Goal: Transaction & Acquisition: Purchase product/service

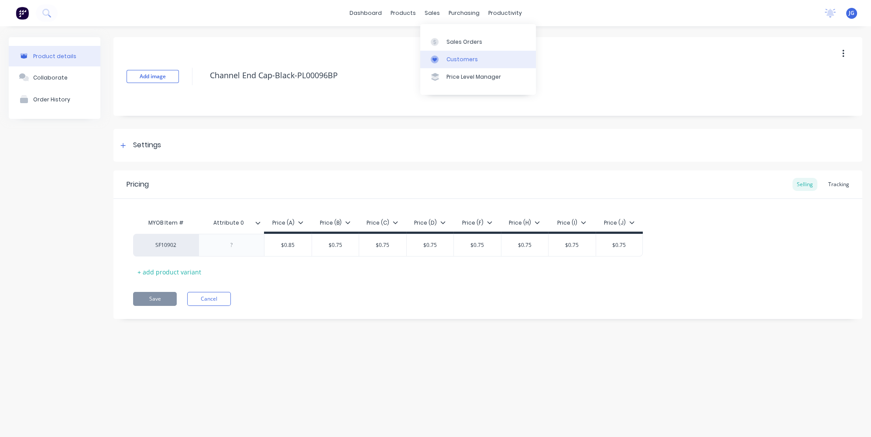
drag, startPoint x: 0, startPoint y: 0, endPoint x: 451, endPoint y: 58, distance: 455.0
click at [451, 58] on div "Customers" at bounding box center [462, 59] width 31 height 8
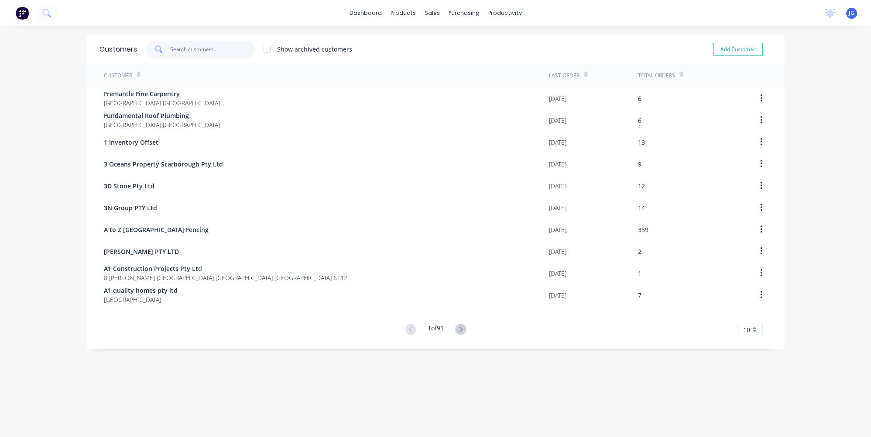
click at [193, 42] on input "text" at bounding box center [212, 49] width 85 height 17
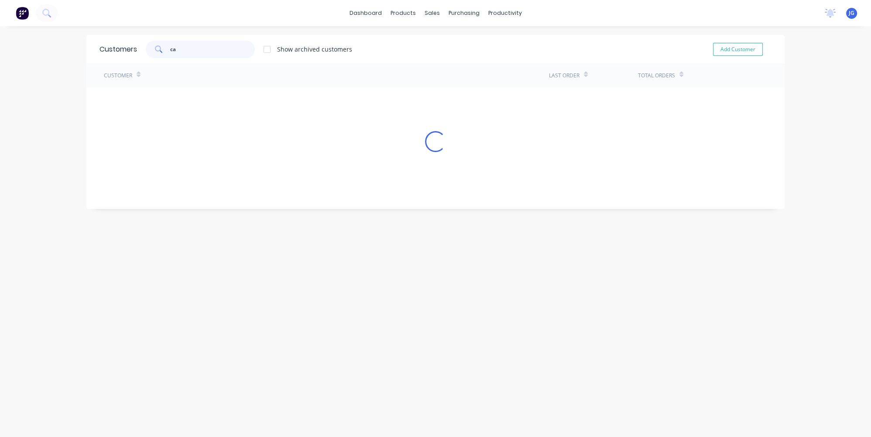
type input "c"
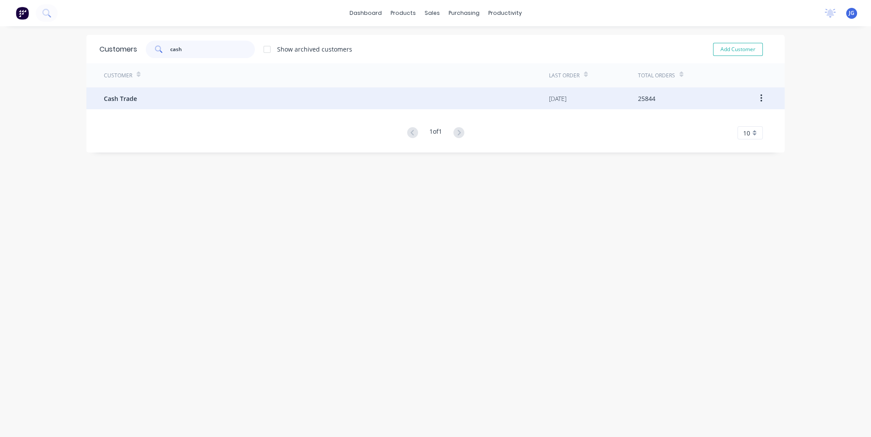
type input "cash"
click at [151, 98] on div "Cash Trade" at bounding box center [326, 98] width 445 height 22
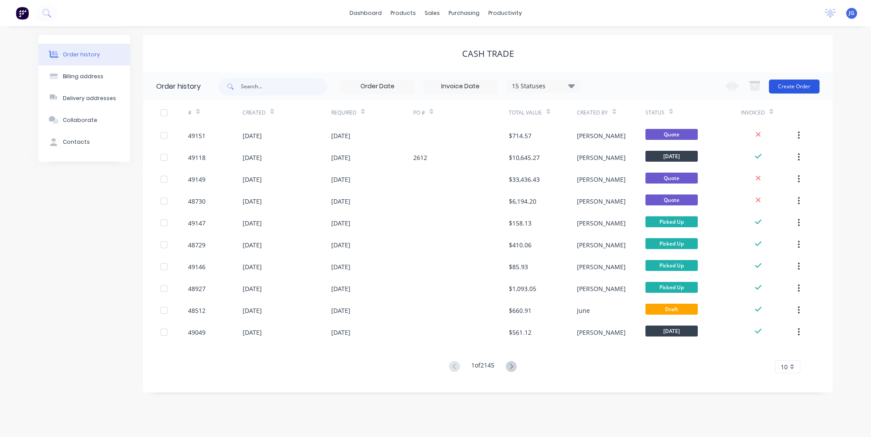
click at [775, 89] on button "Create Order" at bounding box center [794, 86] width 51 height 14
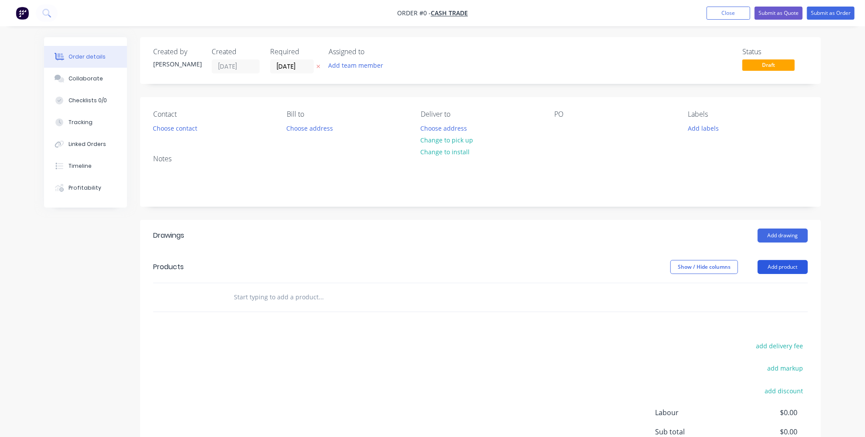
click at [791, 266] on button "Add product" at bounding box center [783, 267] width 50 height 14
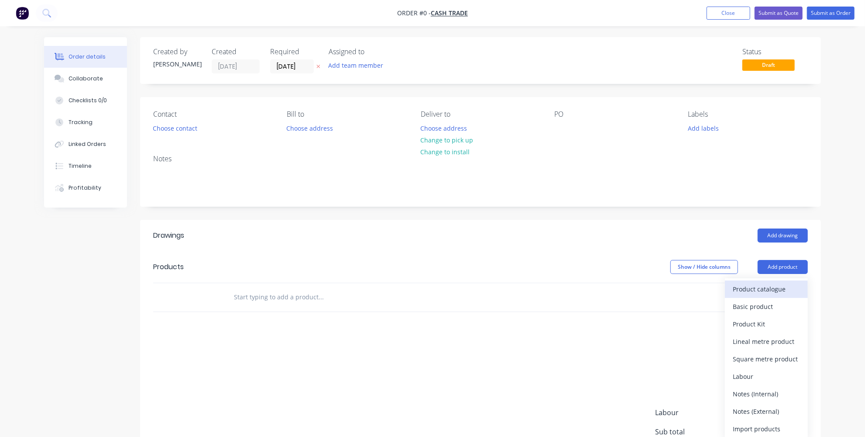
click at [761, 283] on div "Product catalogue" at bounding box center [766, 288] width 67 height 13
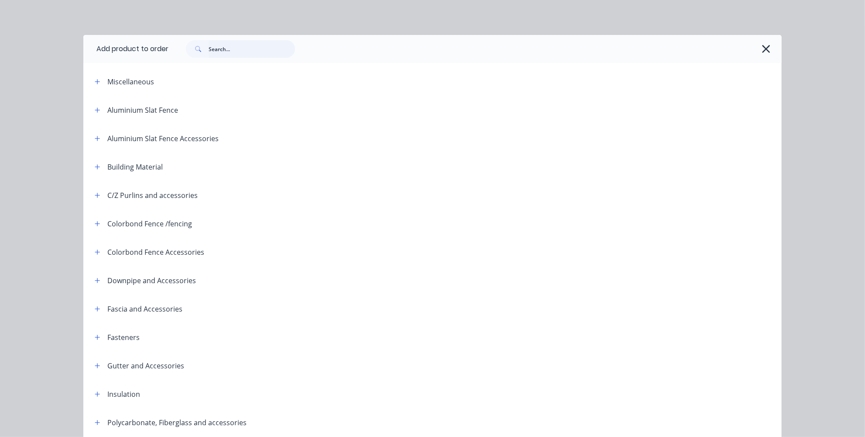
click at [259, 44] on input "text" at bounding box center [252, 48] width 86 height 17
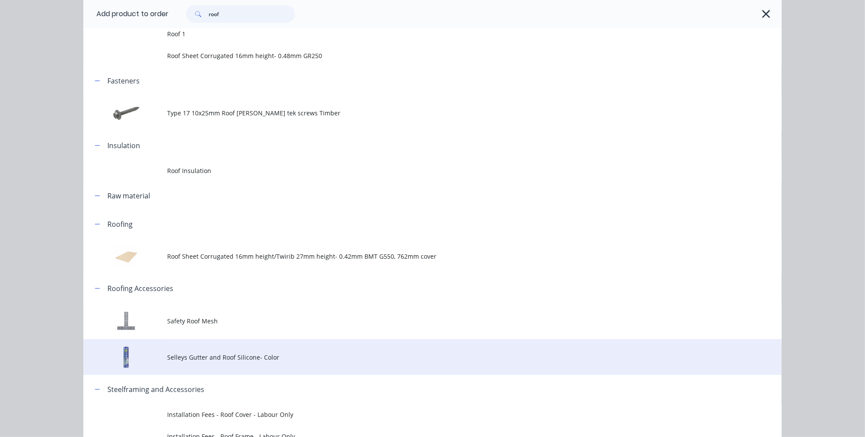
scroll to position [186, 0]
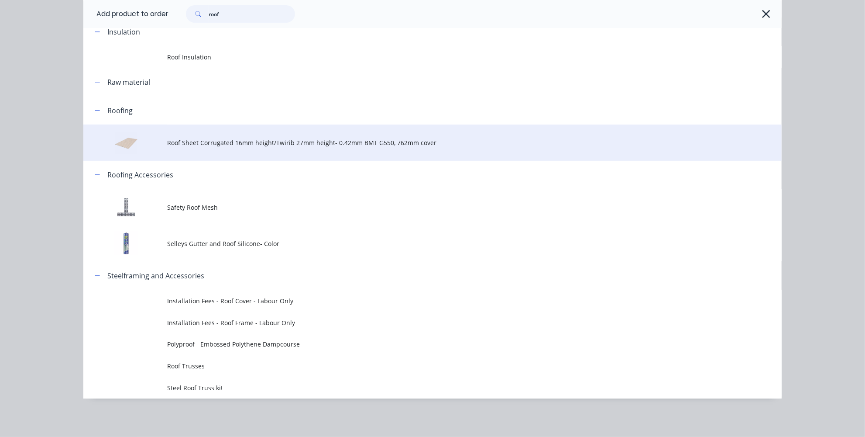
type input "roof"
click at [212, 149] on td "Roof Sheet Corrugated 16mm height/Twirib 27mm height- 0.42mm BMT G550, 762mm co…" at bounding box center [474, 142] width 615 height 36
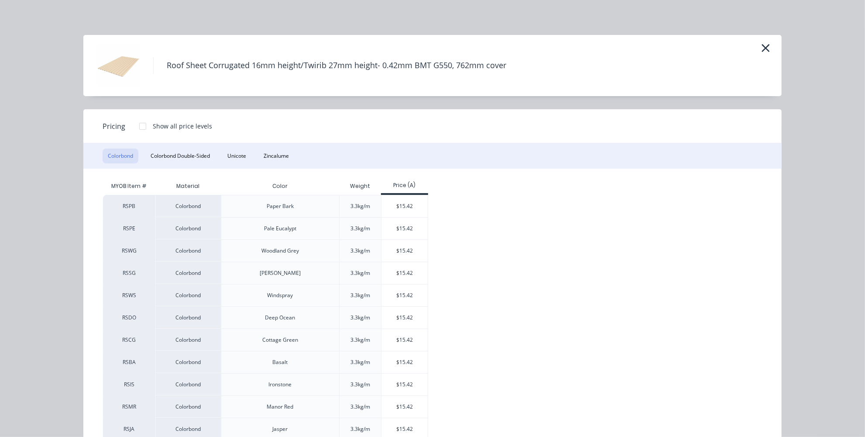
scroll to position [158, 0]
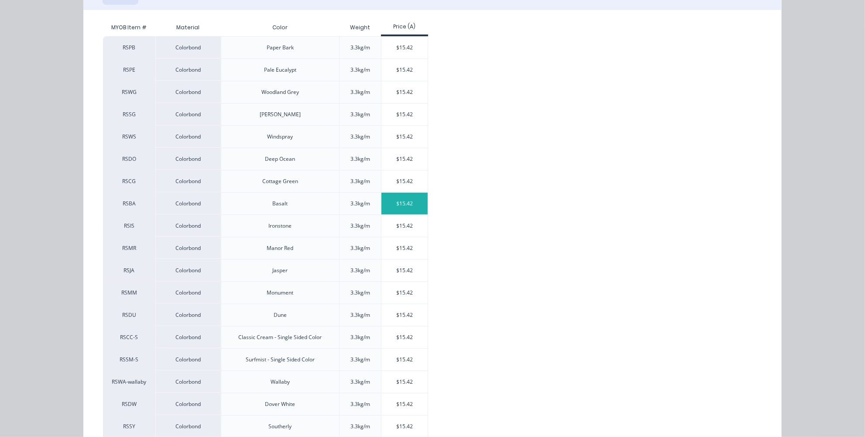
click at [401, 202] on div "$15.42" at bounding box center [405, 204] width 47 height 22
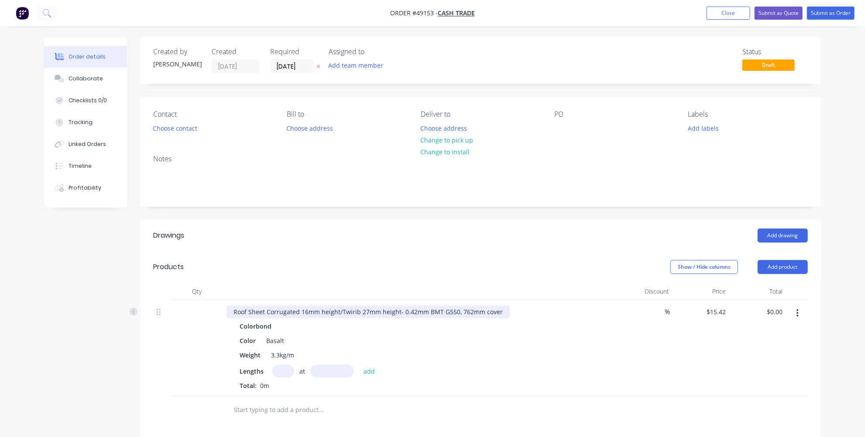
click at [376, 310] on div "Roof Sheet Corrugated 16mm height/Twirib 27mm height- 0.42mm BMT G550, 762mm co…" at bounding box center [368, 311] width 283 height 13
drag, startPoint x: 376, startPoint y: 311, endPoint x: 365, endPoint y: 311, distance: 10.9
click at [365, 311] on div "Roof Sheet Corrugated 16mm height/Twirib 27mm height- 0.42mm BMT G550, 762mm co…" at bounding box center [368, 311] width 283 height 13
click at [386, 307] on div "Roof Sheet Corrugated 16mm height/Twirib 27mm height- 0.42mm BMT G550, 762mm co…" at bounding box center [368, 311] width 283 height 13
drag, startPoint x: 396, startPoint y: 309, endPoint x: 338, endPoint y: 312, distance: 58.1
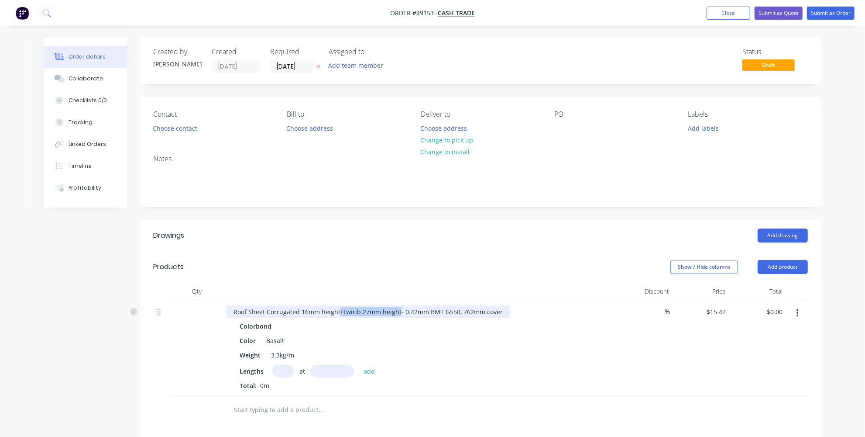
click at [338, 312] on div "Roof Sheet Corrugated 16mm height/Twirib 27mm height- 0.42mm BMT G550, 762mm co…" at bounding box center [368, 311] width 283 height 13
click at [269, 376] on div "Lengths at add" at bounding box center [420, 371] width 360 height 13
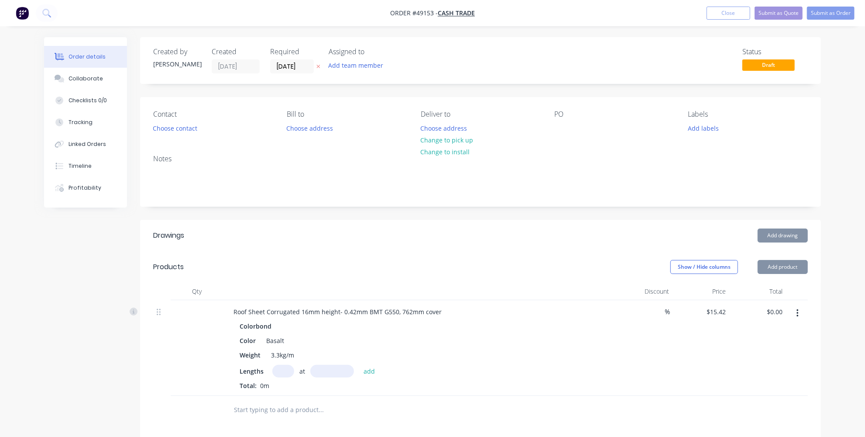
click at [281, 371] on input "text" at bounding box center [283, 371] width 22 height 13
type input "9"
click at [328, 369] on input "text" at bounding box center [332, 371] width 44 height 13
type input "3130mm"
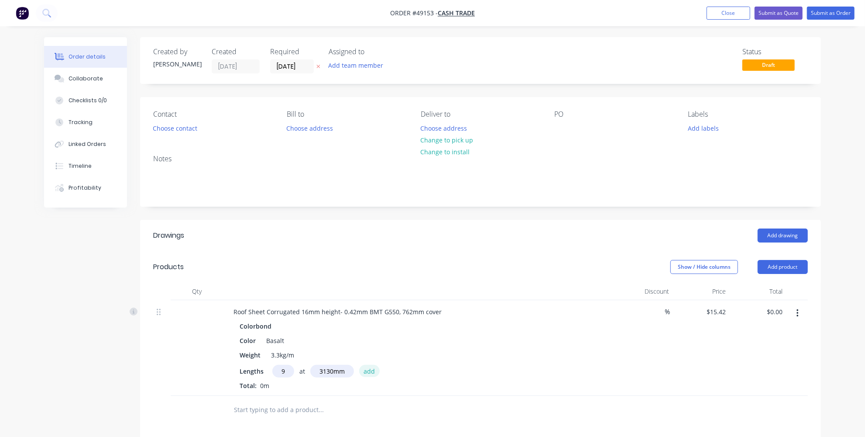
click at [372, 371] on button "add" at bounding box center [369, 371] width 21 height 12
type input "$434.38"
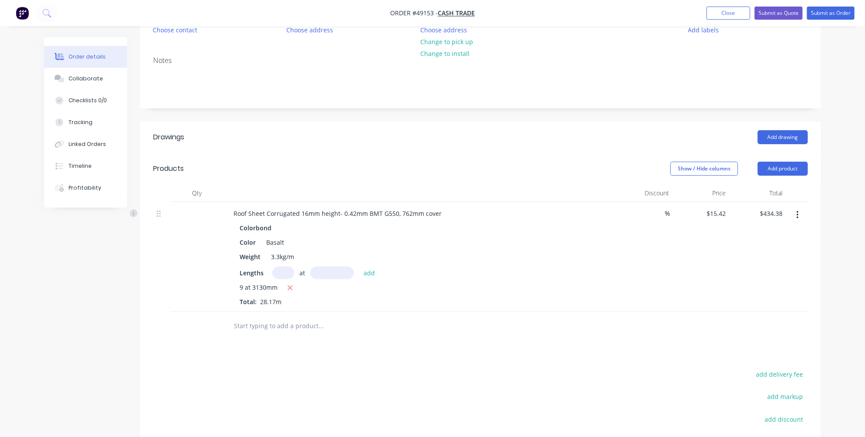
scroll to position [158, 0]
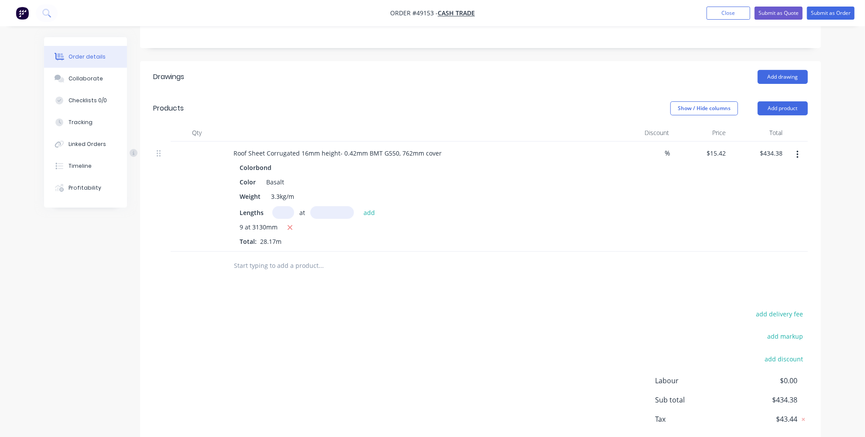
click at [289, 259] on input "text" at bounding box center [321, 265] width 175 height 17
click at [772, 107] on button "Add product" at bounding box center [783, 108] width 50 height 14
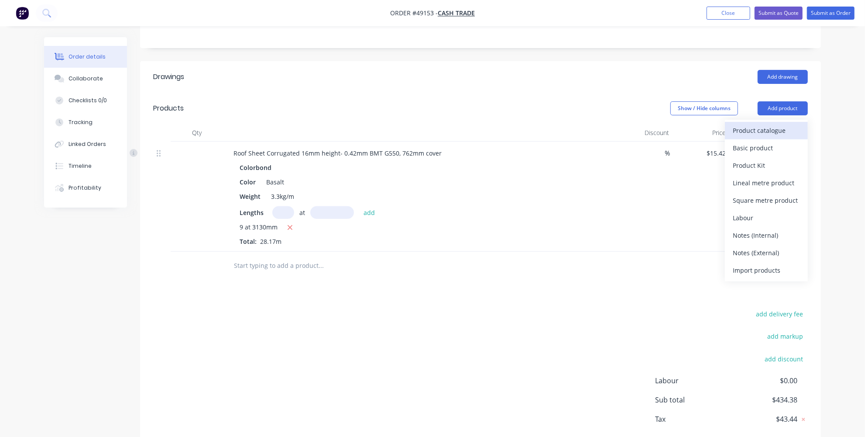
click at [736, 127] on div "Product catalogue" at bounding box center [766, 130] width 67 height 13
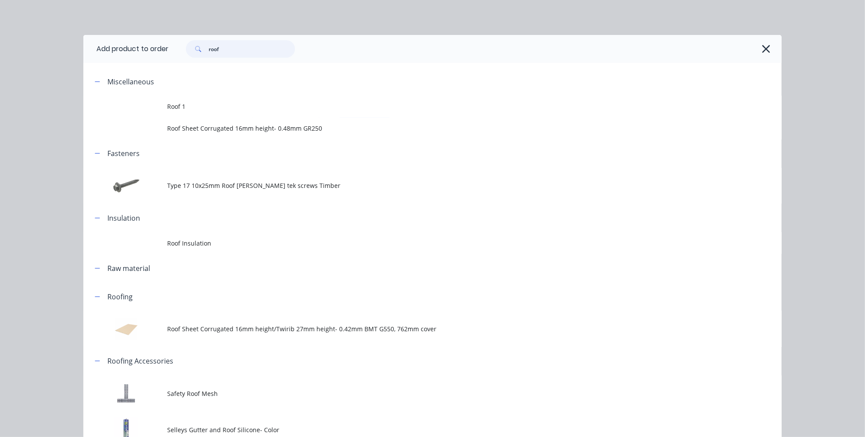
drag, startPoint x: 248, startPoint y: 50, endPoint x: 162, endPoint y: 48, distance: 86.0
click at [161, 50] on header "Add product to order roof" at bounding box center [432, 49] width 698 height 28
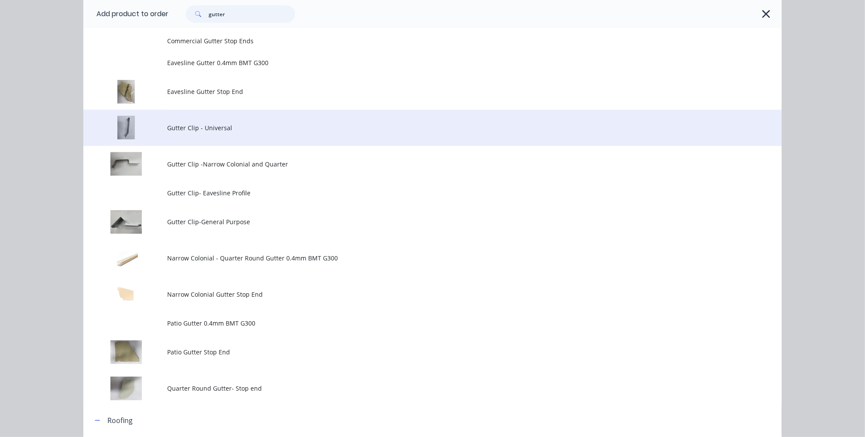
scroll to position [72, 0]
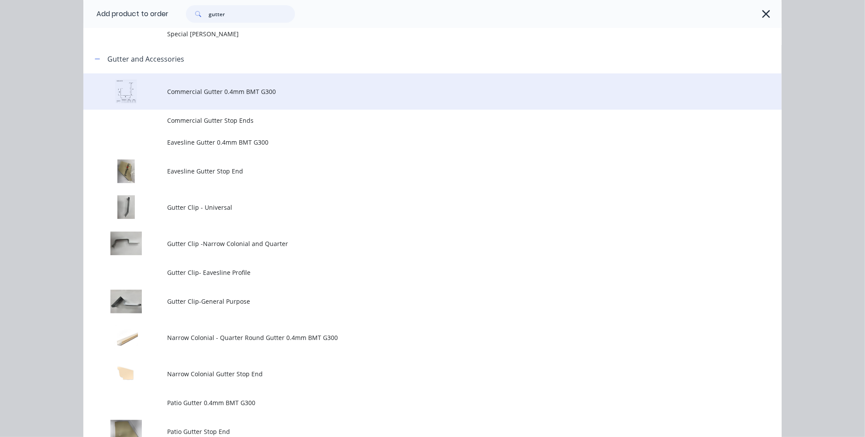
type input "gutter"
click at [194, 91] on span "Commercial Gutter 0.4mm BMT G300" at bounding box center [413, 91] width 492 height 9
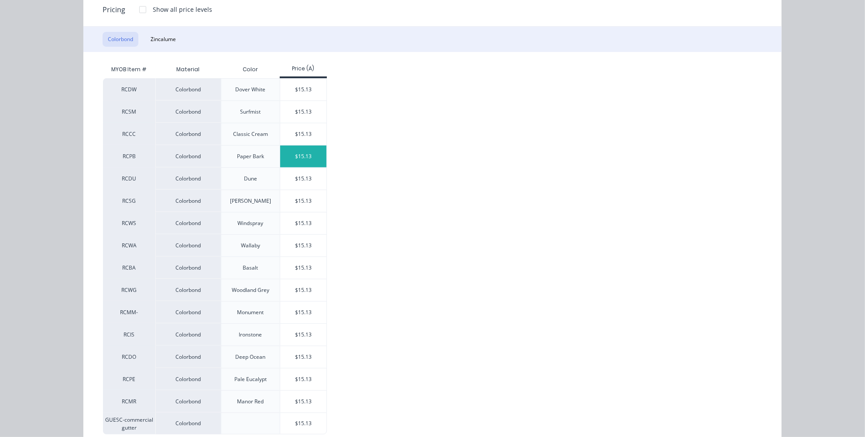
scroll to position [119, 0]
click at [307, 261] on div "$15.13" at bounding box center [303, 265] width 47 height 22
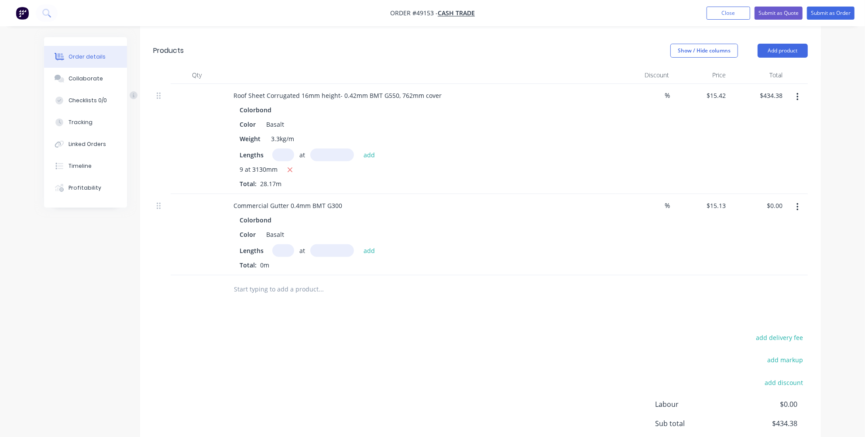
click at [281, 248] on input "text" at bounding box center [283, 250] width 22 height 13
type input "1"
click at [339, 249] on input "text" at bounding box center [332, 250] width 44 height 13
type input "6455mm"
click at [367, 248] on button "add" at bounding box center [369, 250] width 21 height 12
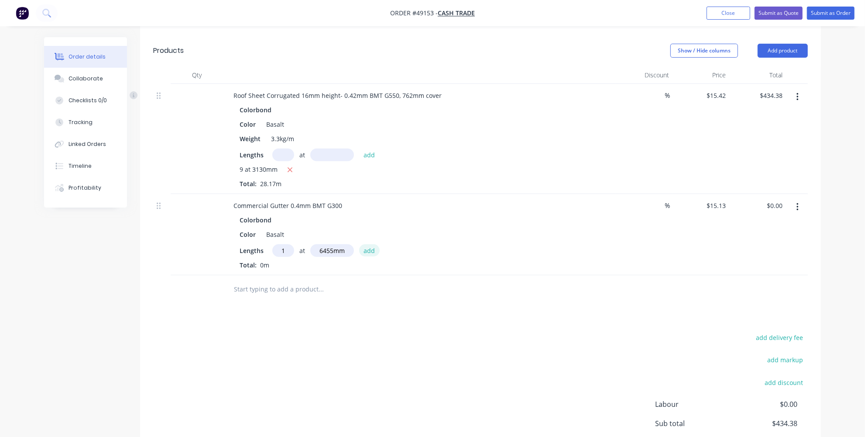
type input "$97.66"
click at [783, 45] on button "Add product" at bounding box center [783, 51] width 50 height 14
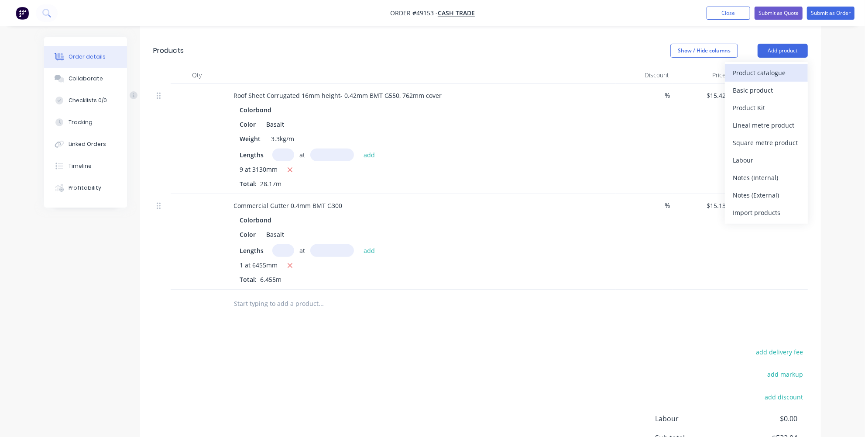
click at [737, 69] on div "Product catalogue" at bounding box center [766, 72] width 67 height 13
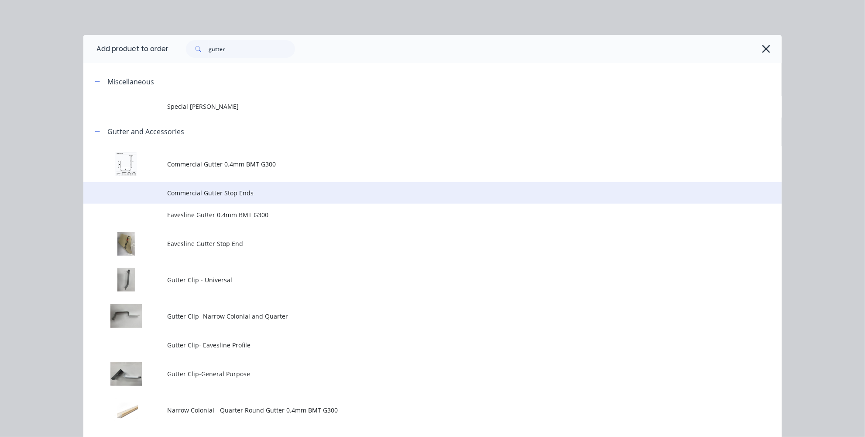
click at [206, 197] on span "Commercial Gutter Stop Ends" at bounding box center [413, 192] width 492 height 9
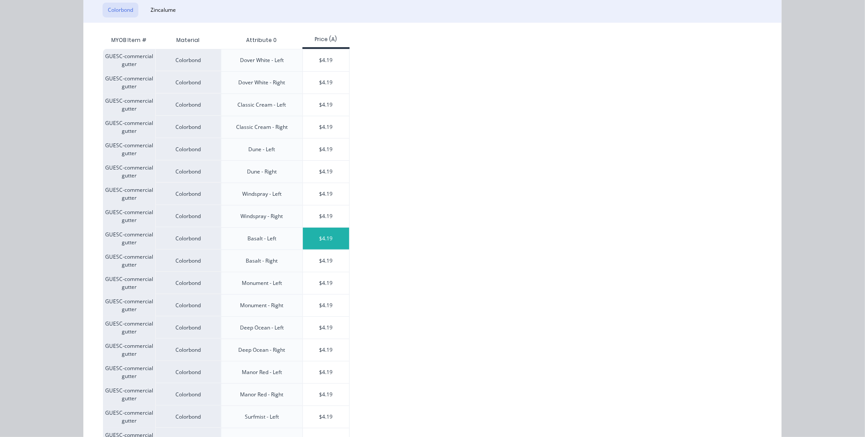
click at [317, 234] on div "$4.19" at bounding box center [326, 238] width 47 height 22
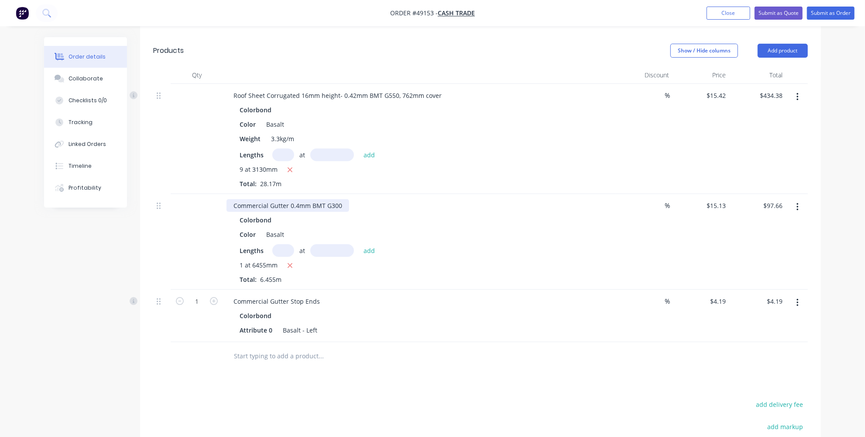
click at [344, 206] on div "Commercial Gutter 0.4mm BMT G300" at bounding box center [288, 205] width 123 height 13
click at [321, 299] on div "Commercial Gutter Stop Ends" at bounding box center [277, 301] width 100 height 13
click at [802, 44] on button "Add product" at bounding box center [783, 51] width 50 height 14
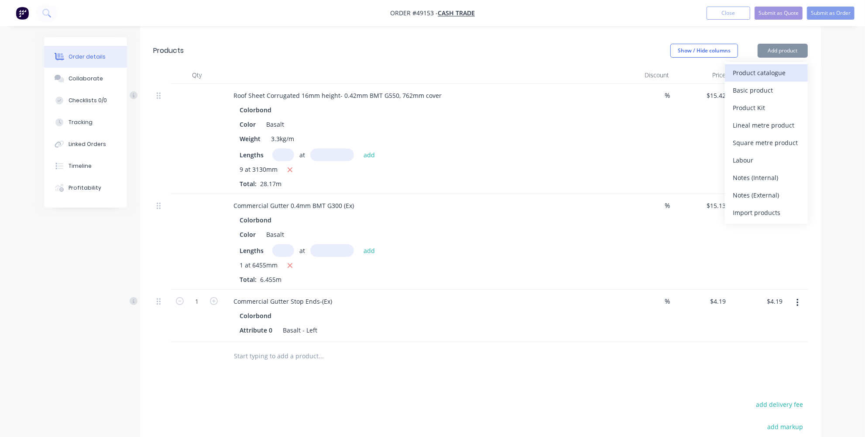
click at [785, 64] on button "Product catalogue" at bounding box center [766, 72] width 83 height 17
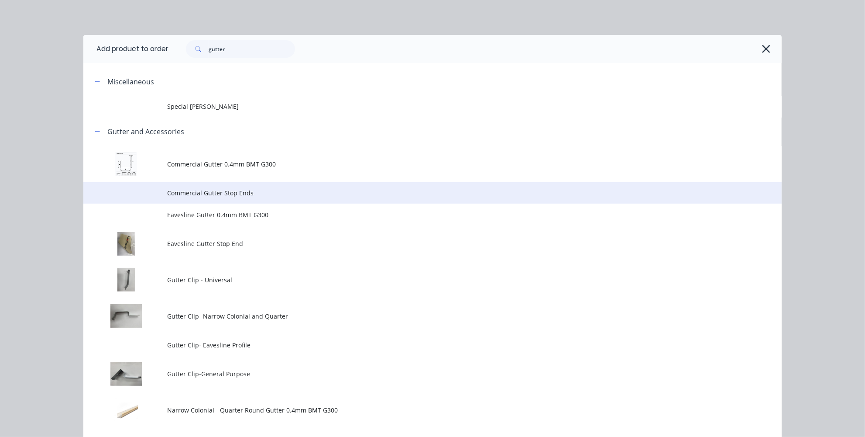
click at [238, 192] on span "Commercial Gutter Stop Ends" at bounding box center [413, 192] width 492 height 9
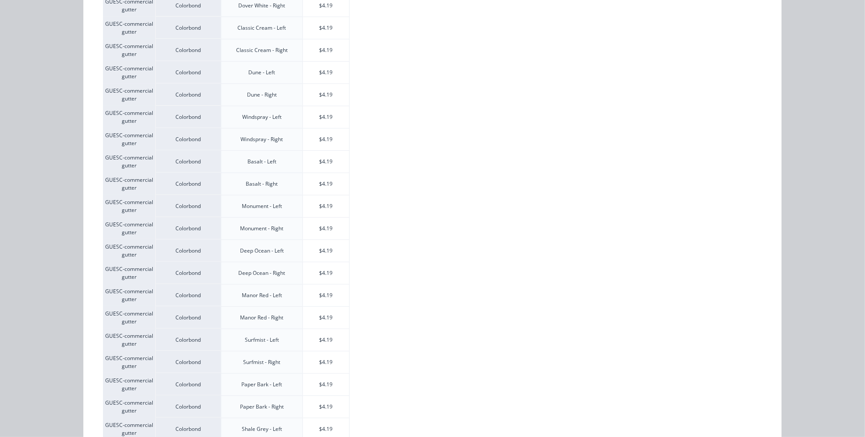
scroll to position [198, 0]
click at [306, 177] on div "$4.19" at bounding box center [326, 181] width 47 height 22
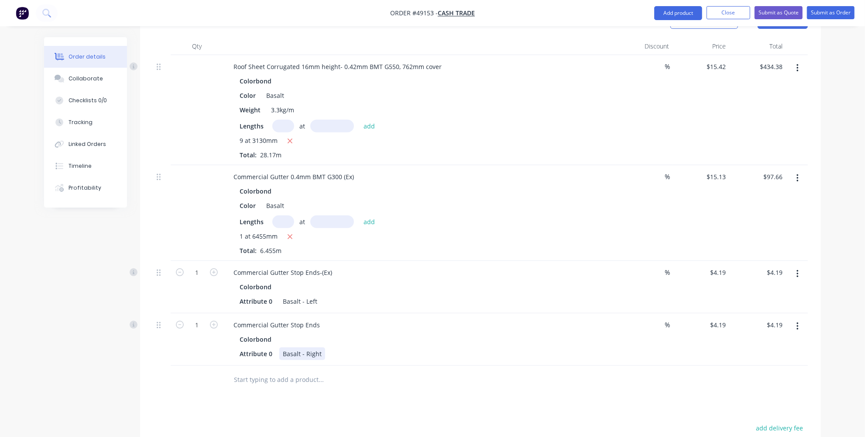
scroll to position [256, 0]
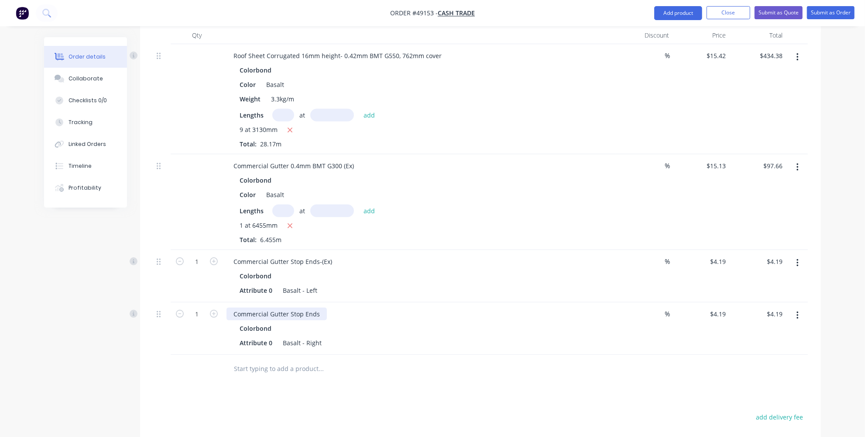
click at [323, 311] on div "Commercial Gutter Stop Ends" at bounding box center [277, 313] width 100 height 13
click at [314, 381] on div "Drawings Add drawing Products Show / Hide columns Add product Qty Discount Pric…" at bounding box center [480, 268] width 681 height 609
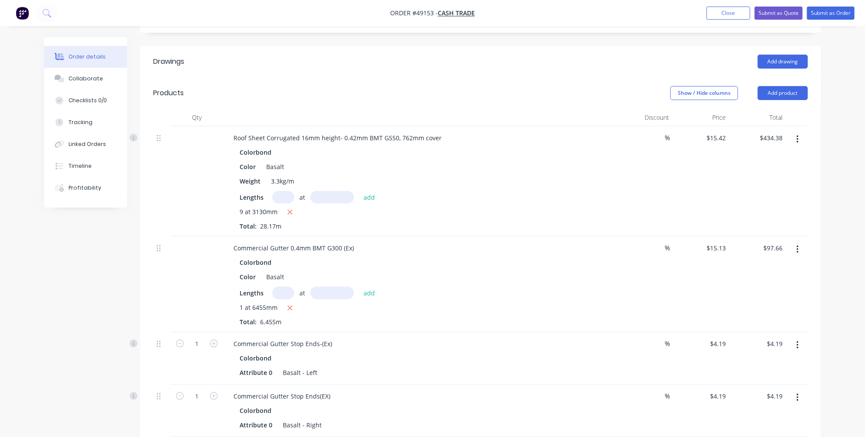
scroll to position [137, 0]
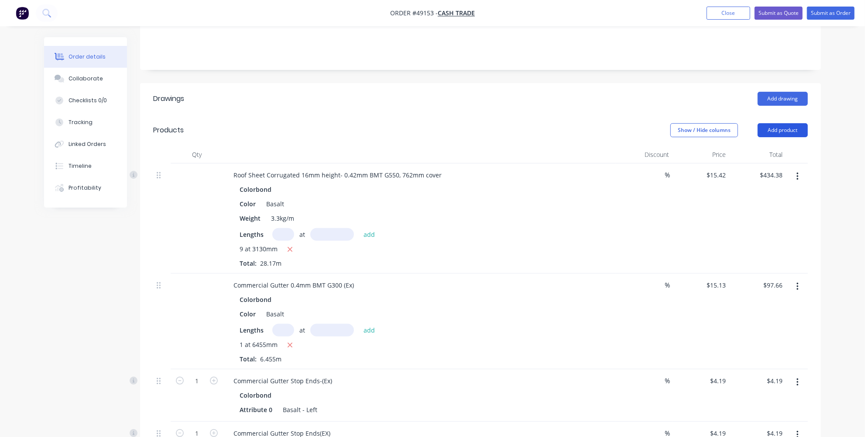
click at [784, 130] on button "Add product" at bounding box center [783, 130] width 50 height 14
click at [772, 148] on div "Product catalogue" at bounding box center [766, 152] width 67 height 13
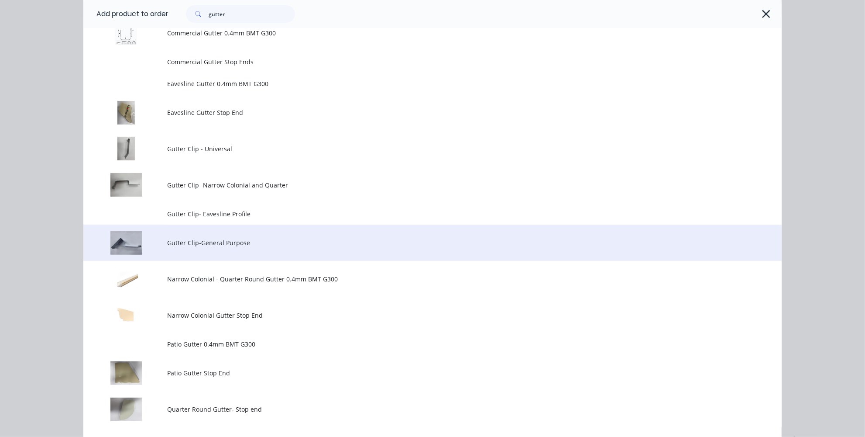
scroll to position [158, 0]
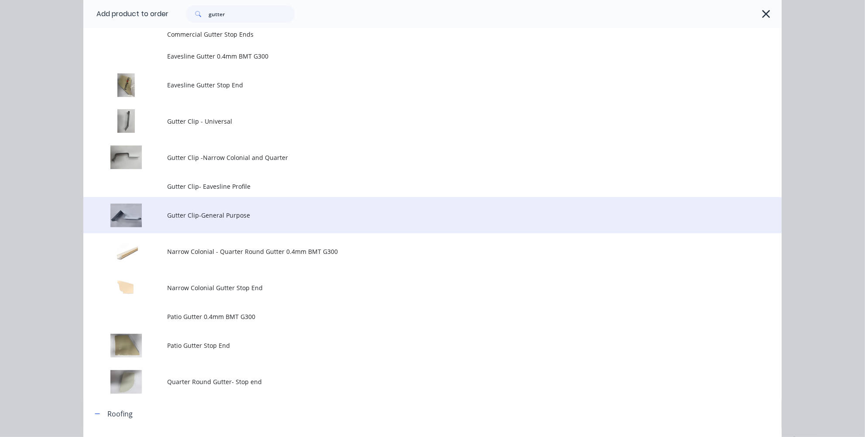
click at [243, 217] on span "Gutter Clip-General Purpose" at bounding box center [413, 214] width 492 height 9
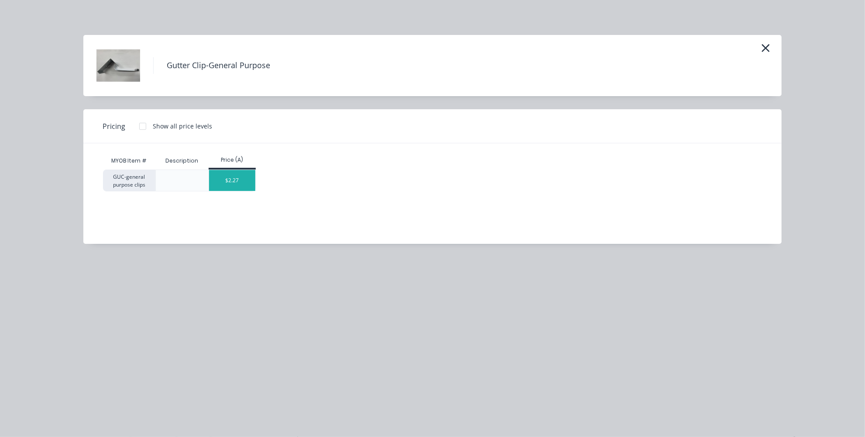
click at [236, 179] on div "$2.27" at bounding box center [232, 180] width 47 height 21
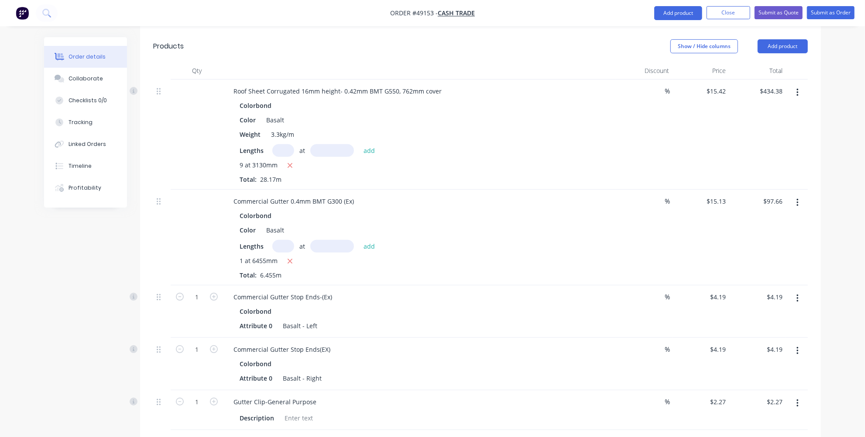
scroll to position [176, 0]
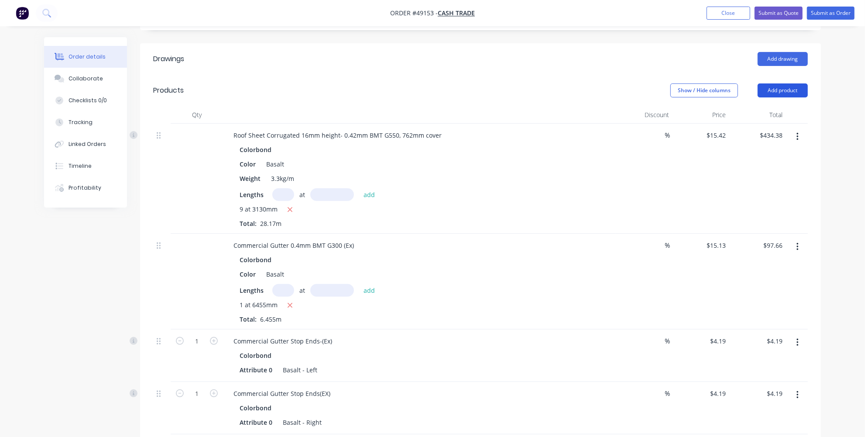
click at [772, 87] on button "Add product" at bounding box center [783, 90] width 50 height 14
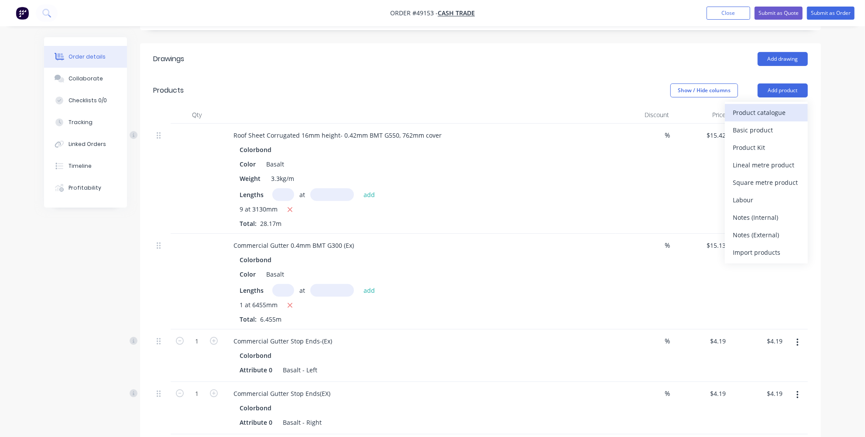
click at [745, 109] on div "Product catalogue" at bounding box center [766, 112] width 67 height 13
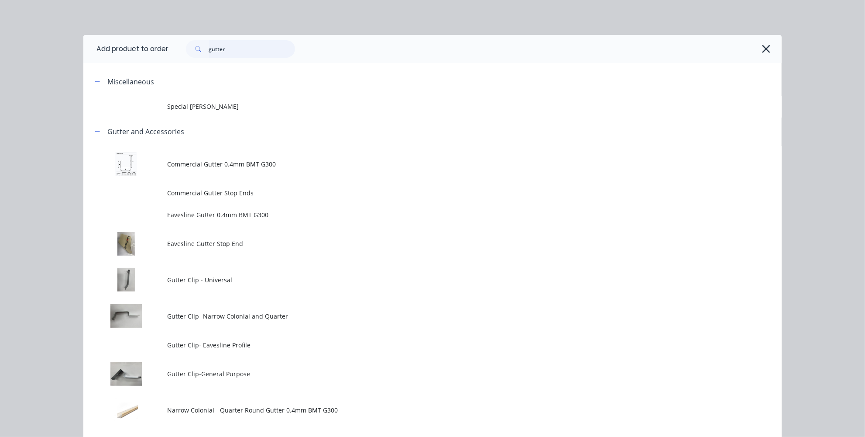
click at [245, 48] on input "gutter" at bounding box center [252, 48] width 86 height 17
type input "g"
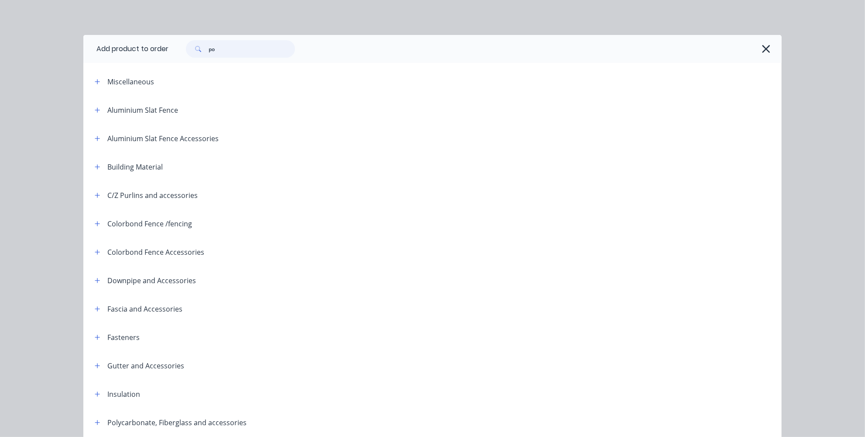
type input "p"
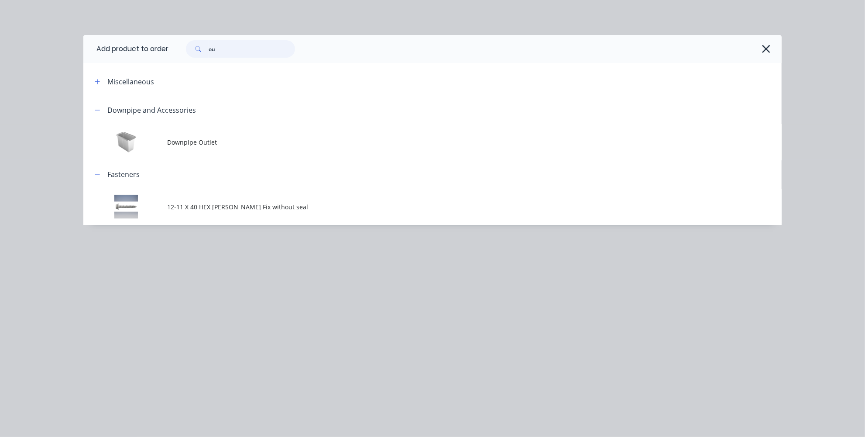
type input "o"
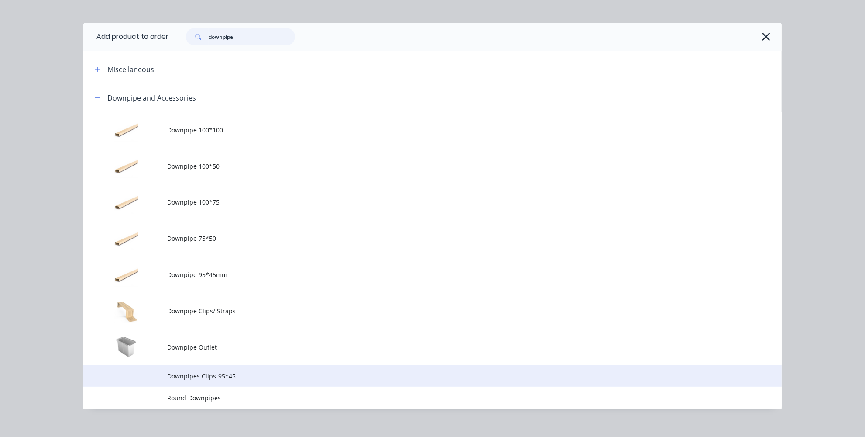
scroll to position [22, 0]
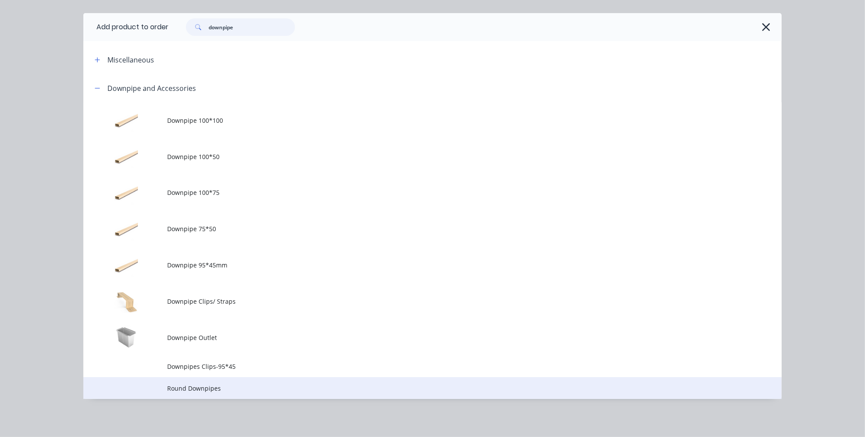
type input "downpipe"
click at [210, 385] on span "Round Downpipes" at bounding box center [413, 387] width 492 height 9
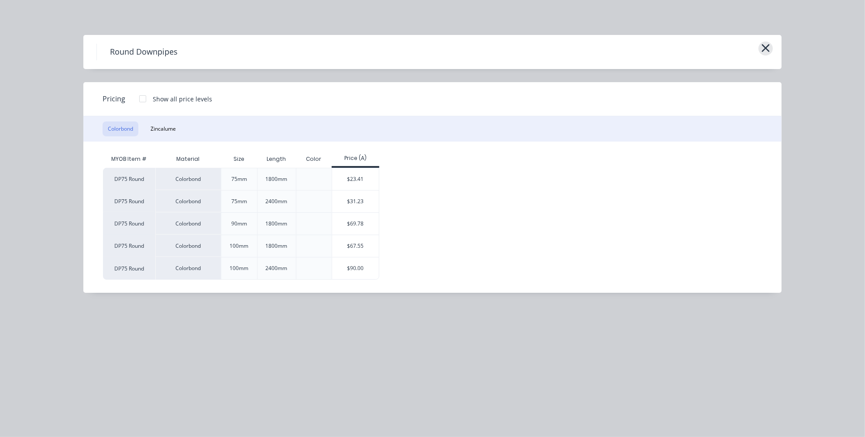
click at [769, 50] on icon "button" at bounding box center [765, 48] width 9 height 12
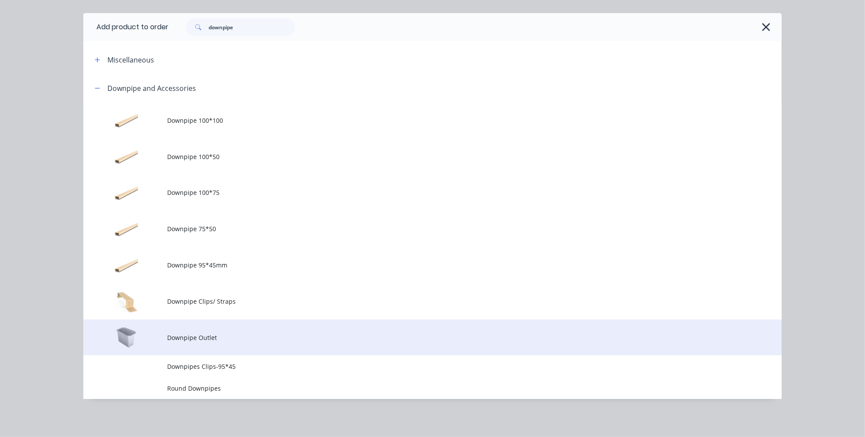
click at [213, 344] on td "Downpipe Outlet" at bounding box center [474, 337] width 615 height 36
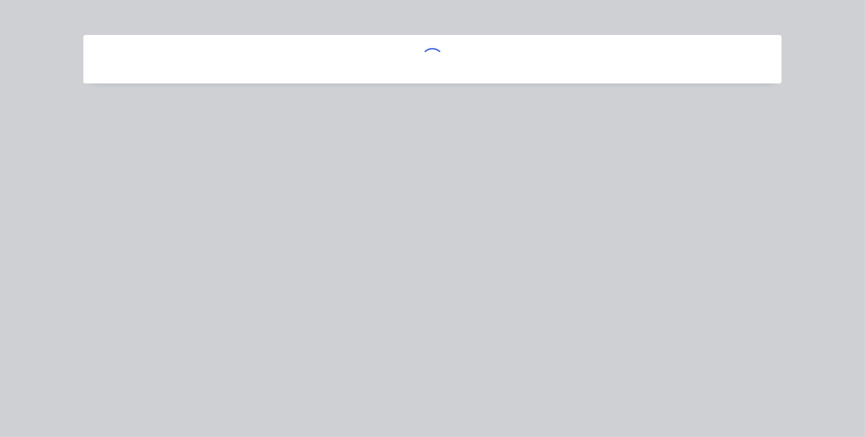
scroll to position [0, 0]
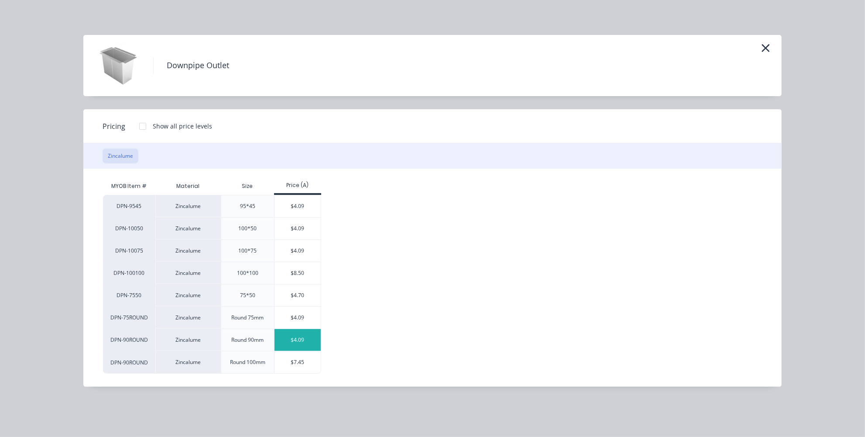
click at [301, 337] on div "$4.09" at bounding box center [298, 340] width 47 height 22
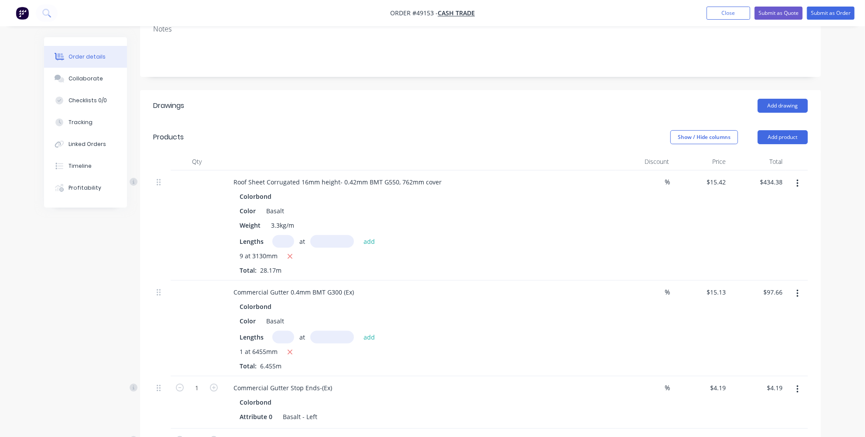
scroll to position [57, 0]
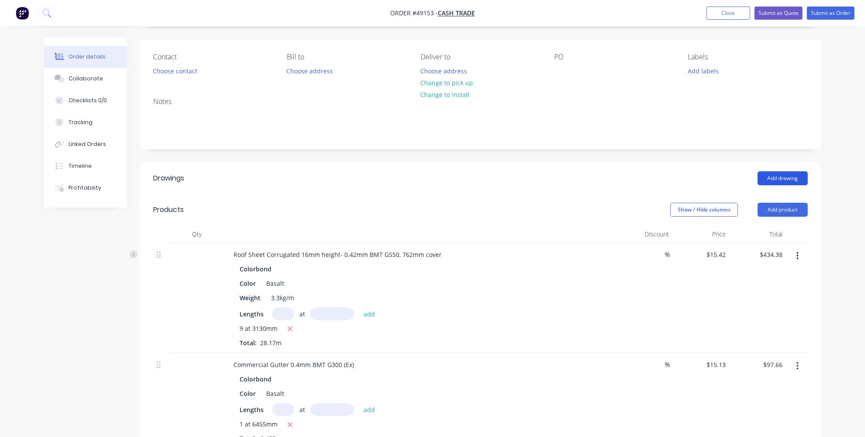
click at [777, 177] on button "Add drawing" at bounding box center [783, 178] width 50 height 14
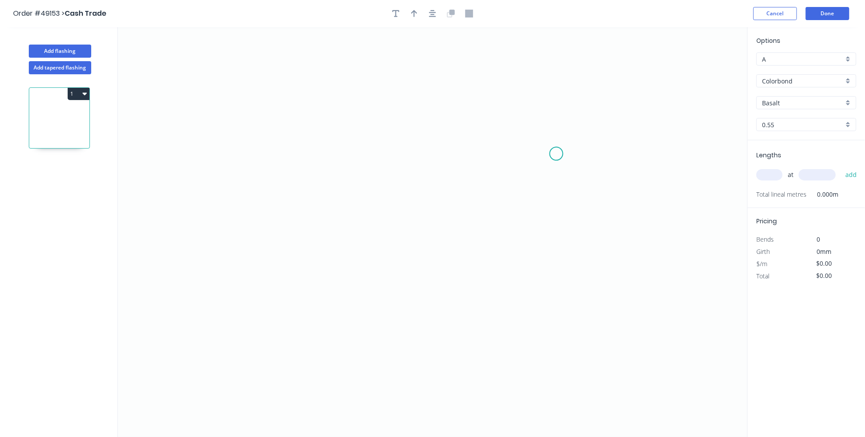
click at [557, 155] on icon "0" at bounding box center [432, 231] width 629 height 409
click at [544, 133] on icon "0" at bounding box center [432, 231] width 629 height 409
click at [388, 142] on icon "0 ?" at bounding box center [432, 231] width 629 height 409
click at [385, 271] on icon "0 ? ? ? º" at bounding box center [432, 231] width 629 height 409
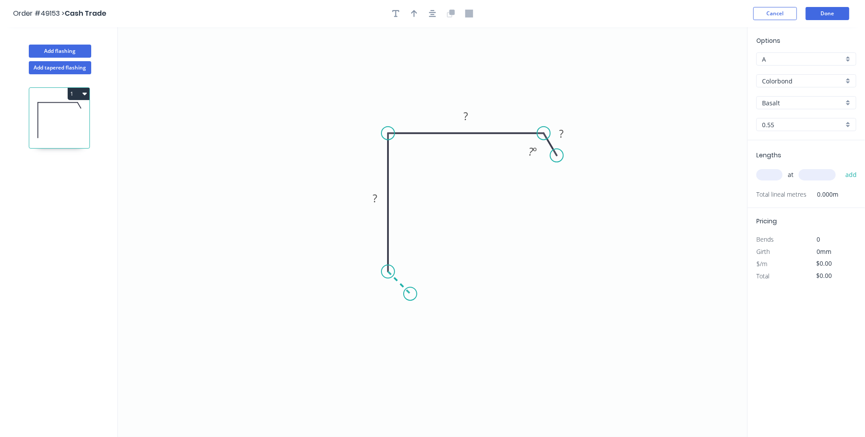
click at [410, 292] on icon "0 ? ? ? ? º" at bounding box center [432, 231] width 629 height 409
click at [472, 117] on rect at bounding box center [465, 116] width 17 height 12
click at [369, 197] on rect at bounding box center [374, 199] width 17 height 12
click at [562, 127] on tspan "?" at bounding box center [562, 133] width 4 height 14
click at [383, 290] on rect at bounding box center [389, 288] width 17 height 12
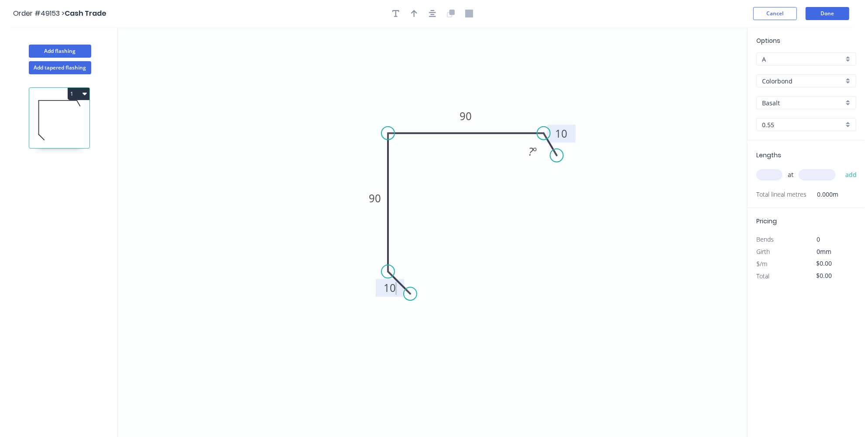
click at [473, 243] on icon "0 10 90 90 10 ? º" at bounding box center [432, 231] width 629 height 409
type input "$10.12"
click at [563, 154] on circle at bounding box center [562, 151] width 13 height 13
click at [413, 16] on icon "button" at bounding box center [414, 14] width 6 height 8
drag, startPoint x: 703, startPoint y: 70, endPoint x: 423, endPoint y: 111, distance: 283.7
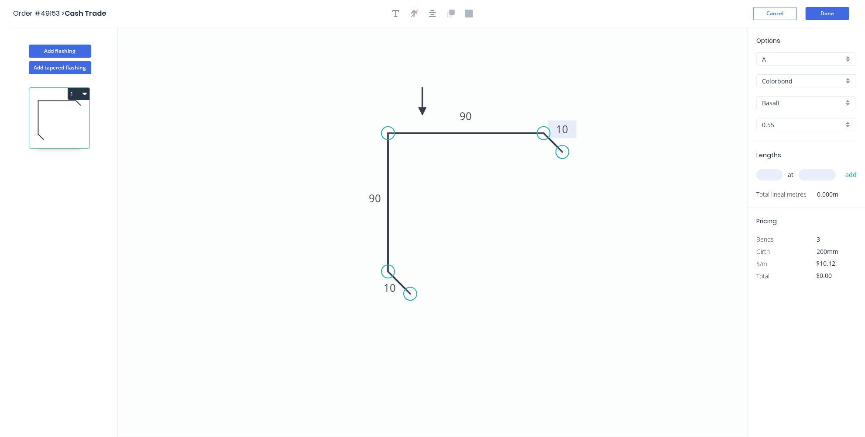
click at [423, 111] on icon at bounding box center [423, 101] width 8 height 28
click at [770, 171] on input "text" at bounding box center [770, 174] width 26 height 11
type input "2"
click at [820, 172] on input "text" at bounding box center [817, 174] width 37 height 11
type input "3400"
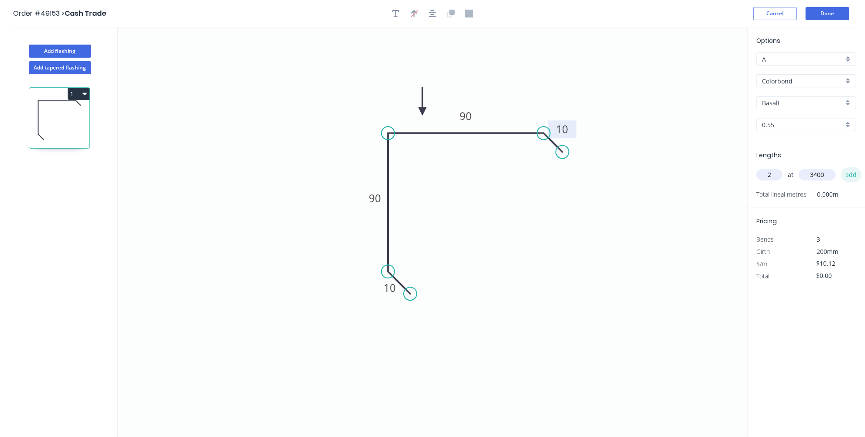
click at [843, 175] on button "add" at bounding box center [851, 174] width 21 height 15
type input "$68.82"
click at [367, 204] on rect at bounding box center [375, 198] width 28 height 18
click at [370, 199] on tspan "90" at bounding box center [375, 198] width 12 height 14
type input "$10.70"
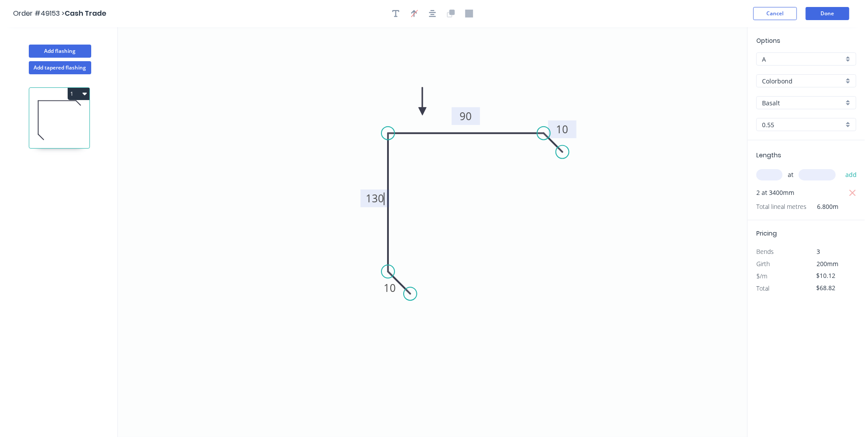
type input "$72.76"
click at [474, 111] on rect at bounding box center [465, 116] width 17 height 12
click at [472, 116] on rect at bounding box center [465, 116] width 17 height 12
click at [514, 261] on icon "0 10 130 150 10" at bounding box center [432, 231] width 629 height 409
type input "$11.84"
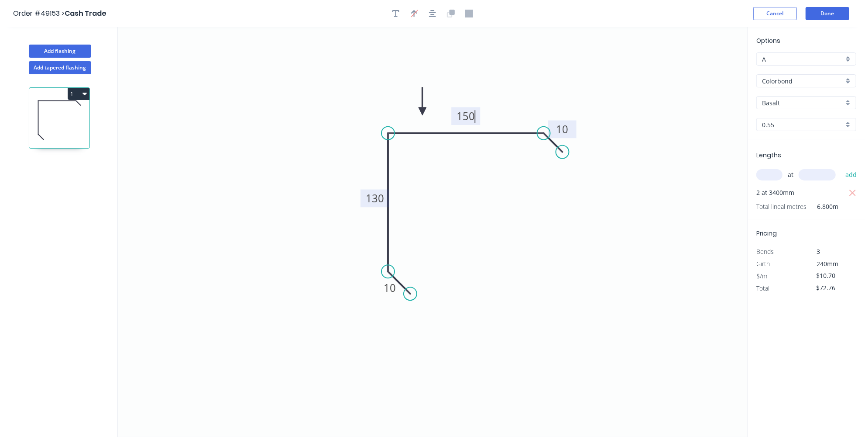
type input "$80.51"
drag, startPoint x: 414, startPoint y: 296, endPoint x: 374, endPoint y: 287, distance: 41.1
click at [374, 287] on circle at bounding box center [374, 285] width 13 height 13
click at [829, 10] on button "Done" at bounding box center [828, 13] width 44 height 13
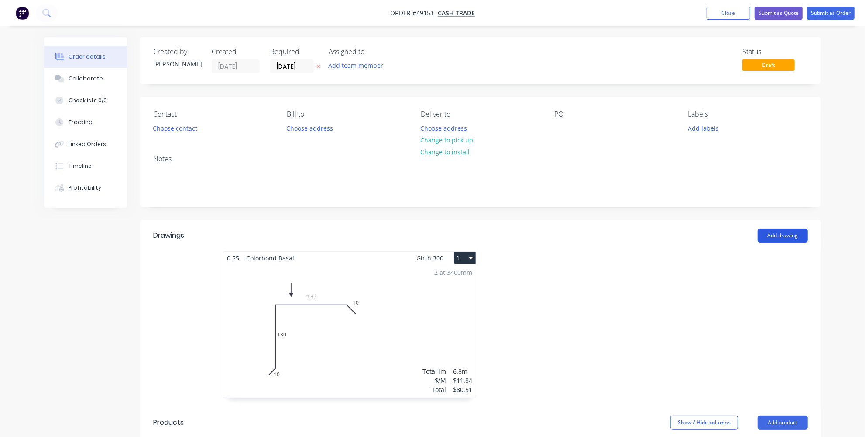
click at [795, 239] on button "Add drawing" at bounding box center [783, 235] width 50 height 14
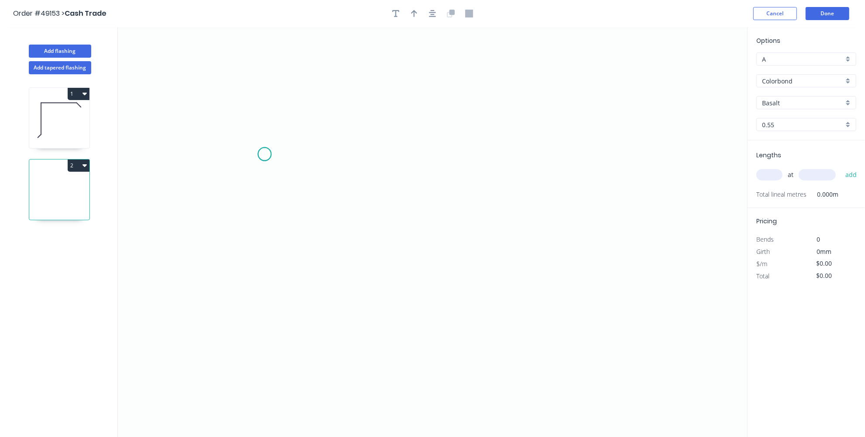
click at [265, 154] on icon "0" at bounding box center [432, 231] width 629 height 409
click at [365, 108] on icon "0" at bounding box center [432, 231] width 629 height 409
click at [394, 268] on icon "0 ?" at bounding box center [432, 231] width 629 height 409
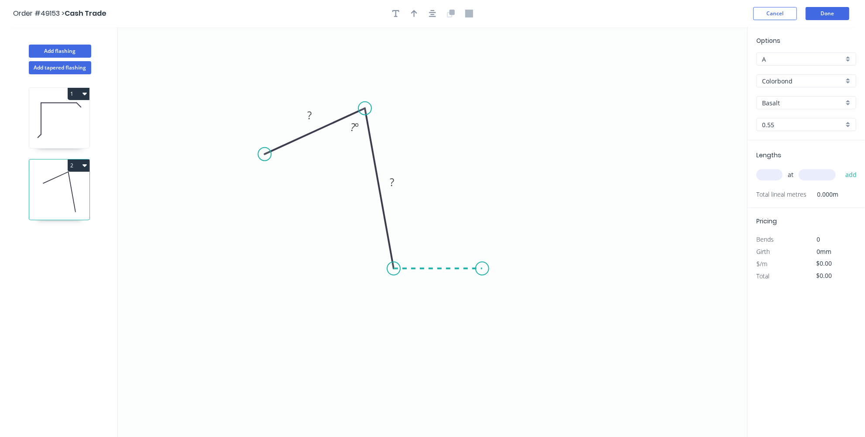
click at [482, 265] on icon "0 ? ? ? º" at bounding box center [432, 231] width 629 height 409
click at [303, 117] on rect at bounding box center [309, 116] width 17 height 12
click at [347, 127] on rect at bounding box center [354, 127] width 17 height 12
click at [400, 179] on rect at bounding box center [392, 182] width 17 height 12
click at [403, 255] on rect at bounding box center [407, 251] width 17 height 12
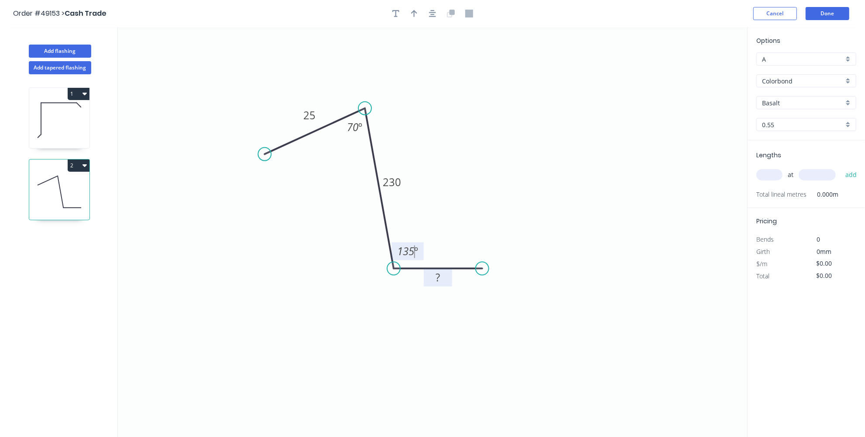
click at [433, 279] on rect at bounding box center [438, 278] width 17 height 12
click at [444, 205] on icon "0 25 230 25 70 º 135 º" at bounding box center [432, 231] width 629 height 409
type input "$11.27"
click at [434, 281] on tspan "25" at bounding box center [438, 277] width 12 height 14
drag, startPoint x: 481, startPoint y: 265, endPoint x: 485, endPoint y: 275, distance: 10.6
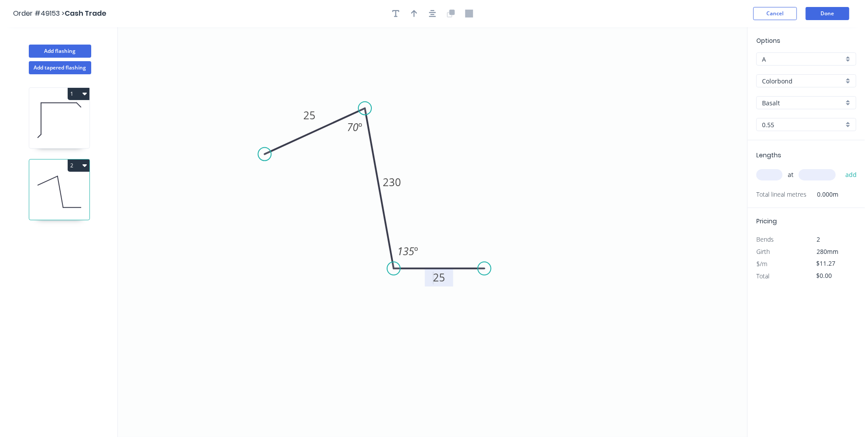
click at [485, 275] on icon "0 25 230 25 70 º 135 º" at bounding box center [432, 231] width 629 height 409
click at [486, 274] on circle at bounding box center [485, 267] width 13 height 13
drag, startPoint x: 483, startPoint y: 272, endPoint x: 482, endPoint y: 284, distance: 11.8
click at [482, 284] on circle at bounding box center [482, 283] width 13 height 13
drag, startPoint x: 483, startPoint y: 282, endPoint x: 494, endPoint y: 289, distance: 13.2
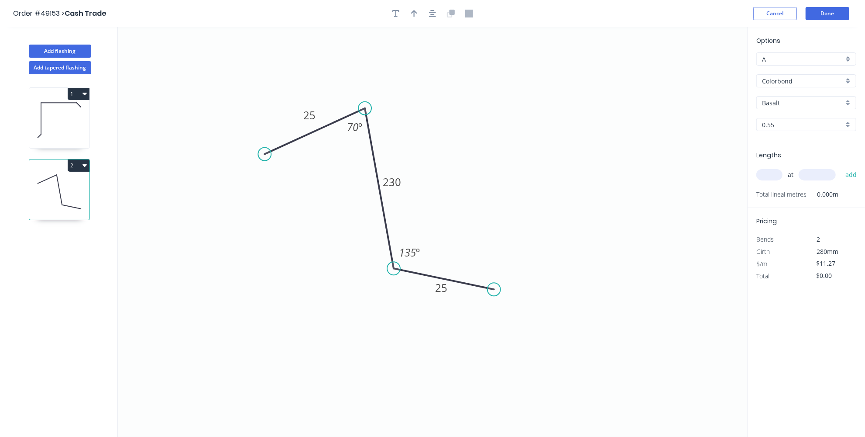
click at [494, 289] on circle at bounding box center [494, 288] width 13 height 13
click at [262, 147] on icon "0 25 230 25 70 º 135 º" at bounding box center [432, 231] width 629 height 409
drag, startPoint x: 264, startPoint y: 149, endPoint x: 260, endPoint y: 112, distance: 37.4
click at [260, 112] on circle at bounding box center [259, 108] width 13 height 13
click at [351, 122] on tspan "70" at bounding box center [349, 124] width 11 height 14
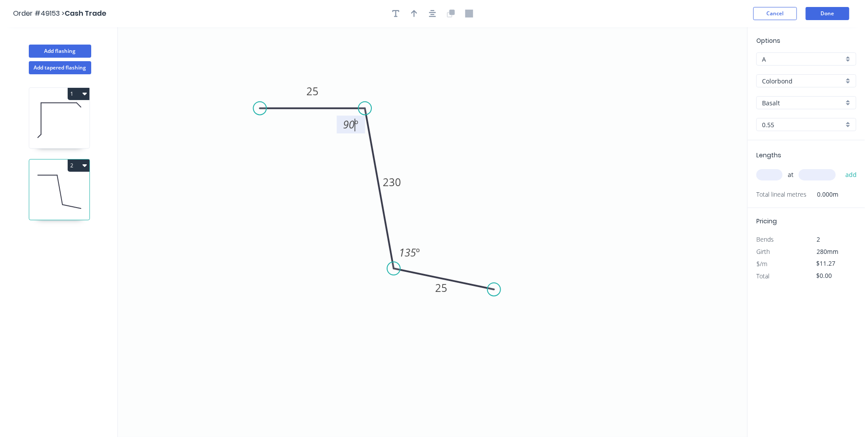
click at [460, 113] on icon "0 25 230 25 90 º 135 º" at bounding box center [432, 231] width 629 height 409
drag, startPoint x: 495, startPoint y: 285, endPoint x: 479, endPoint y: 229, distance: 58.9
click at [479, 229] on circle at bounding box center [479, 228] width 13 height 13
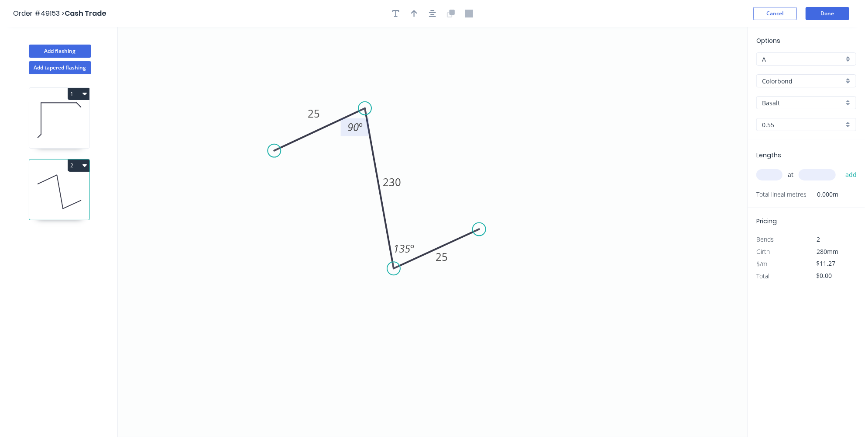
drag, startPoint x: 257, startPoint y: 110, endPoint x: 274, endPoint y: 150, distance: 43.6
click at [274, 150] on circle at bounding box center [274, 150] width 13 height 13
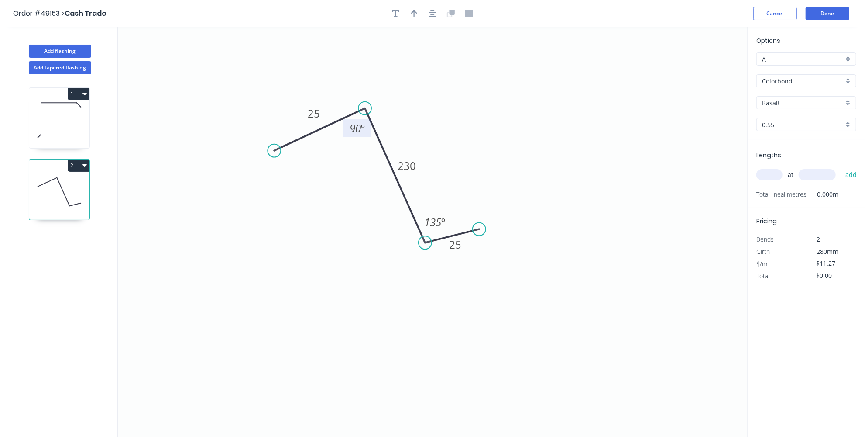
drag, startPoint x: 395, startPoint y: 265, endPoint x: 425, endPoint y: 242, distance: 37.8
click at [425, 242] on circle at bounding box center [425, 242] width 13 height 13
drag, startPoint x: 479, startPoint y: 226, endPoint x: 484, endPoint y: 213, distance: 13.3
click at [484, 213] on circle at bounding box center [484, 213] width 13 height 13
drag, startPoint x: 487, startPoint y: 214, endPoint x: 497, endPoint y: 241, distance: 29.1
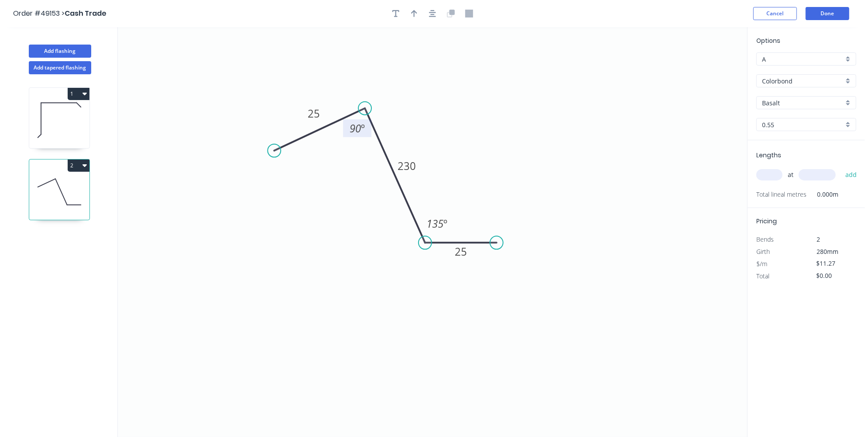
click at [497, 241] on circle at bounding box center [496, 242] width 13 height 13
drag, startPoint x: 425, startPoint y: 242, endPoint x: 432, endPoint y: 233, distance: 11.8
click at [432, 233] on circle at bounding box center [432, 232] width 13 height 13
drag, startPoint x: 499, startPoint y: 242, endPoint x: 498, endPoint y: 237, distance: 5.3
click at [498, 237] on circle at bounding box center [497, 232] width 13 height 13
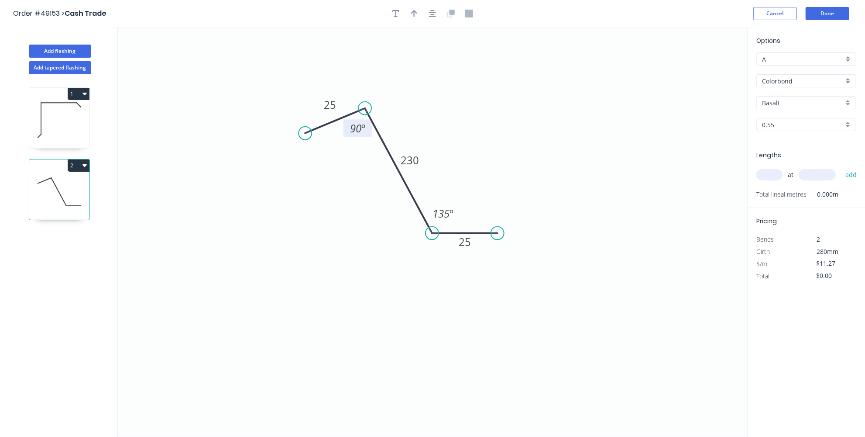
drag, startPoint x: 272, startPoint y: 153, endPoint x: 305, endPoint y: 133, distance: 39.4
click at [305, 133] on circle at bounding box center [305, 133] width 13 height 13
click at [413, 14] on icon "button" at bounding box center [414, 14] width 6 height 8
drag, startPoint x: 705, startPoint y: 68, endPoint x: 466, endPoint y: 162, distance: 256.8
click at [466, 162] on icon at bounding box center [466, 152] width 8 height 28
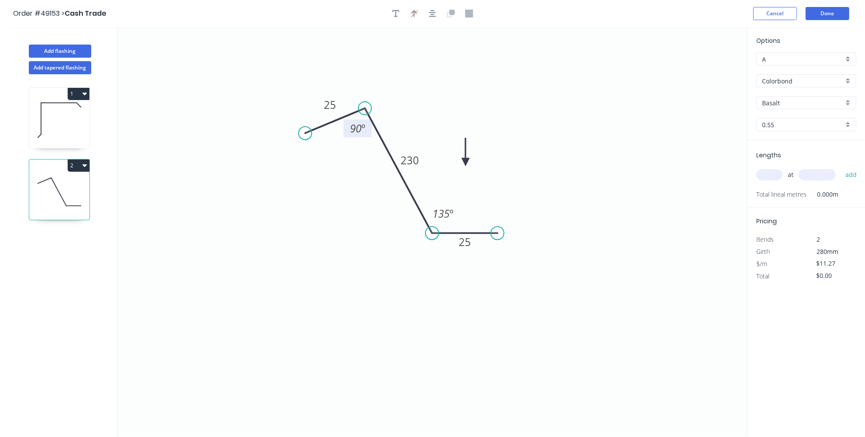
click at [770, 170] on input "text" at bounding box center [770, 174] width 26 height 11
type input "6"
click at [804, 175] on input "text" at bounding box center [817, 174] width 37 height 11
type input "4"
type input "6455"
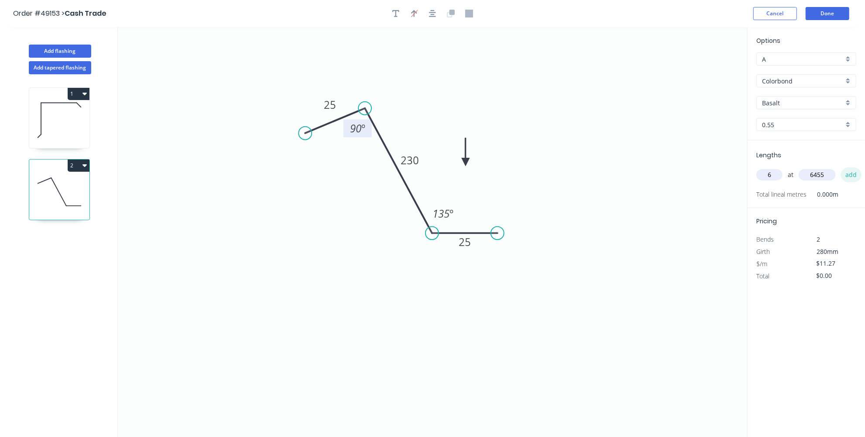
click at [845, 175] on button "add" at bounding box center [851, 174] width 21 height 15
type input "$436.49"
click at [843, 11] on button "Done" at bounding box center [828, 13] width 44 height 13
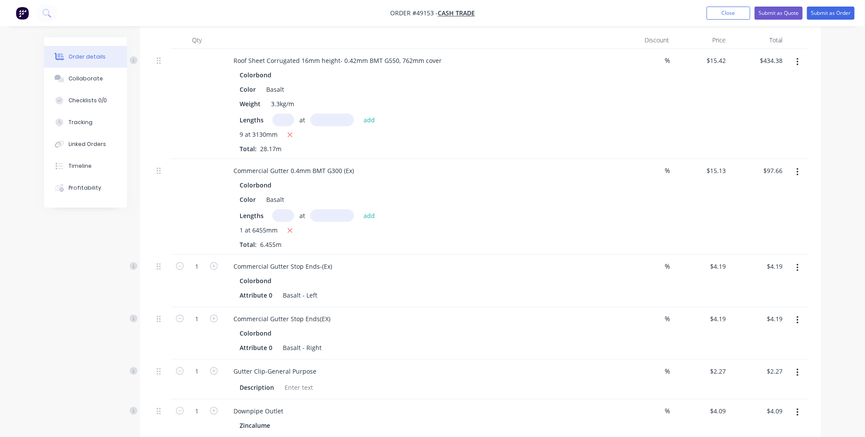
scroll to position [555, 0]
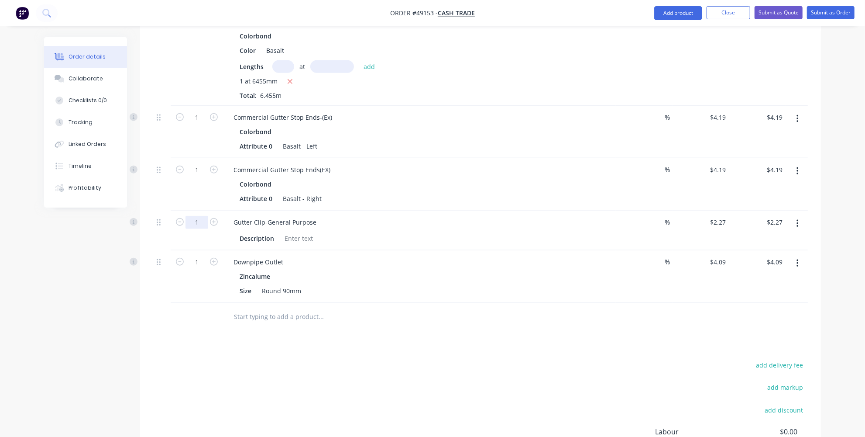
click at [202, 218] on input "1" at bounding box center [197, 222] width 23 height 13
type input "7"
type input "$15.89"
click at [327, 264] on div "Downpipe Outlet" at bounding box center [420, 261] width 386 height 13
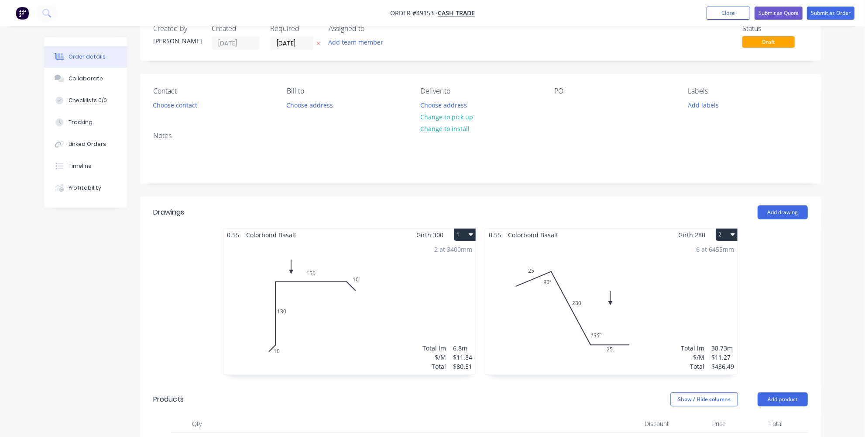
scroll to position [39, 0]
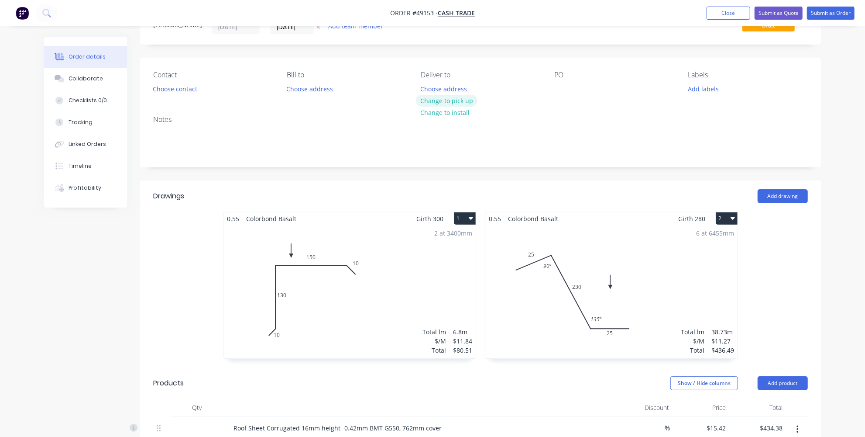
click at [437, 102] on button "Change to pick up" at bounding box center [447, 101] width 62 height 12
click at [186, 89] on button "Choose contact" at bounding box center [175, 89] width 54 height 12
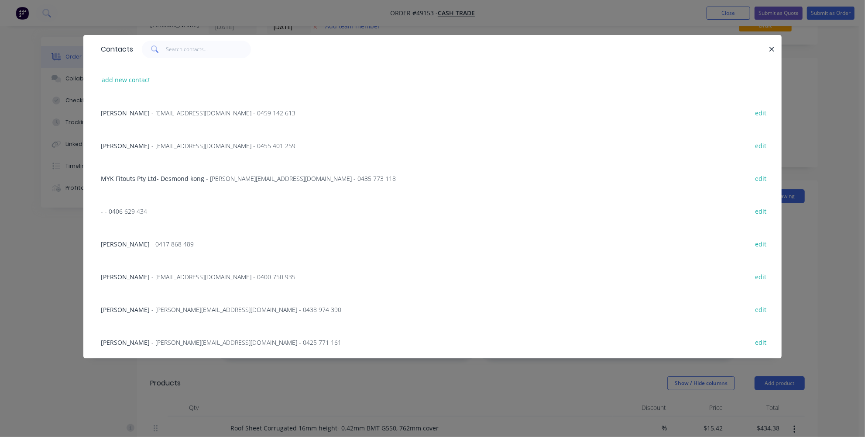
click at [53, 236] on div "Contacts add new contact [PERSON_NAME] - [EMAIL_ADDRESS][DOMAIN_NAME] - 0459 14…" at bounding box center [432, 218] width 865 height 437
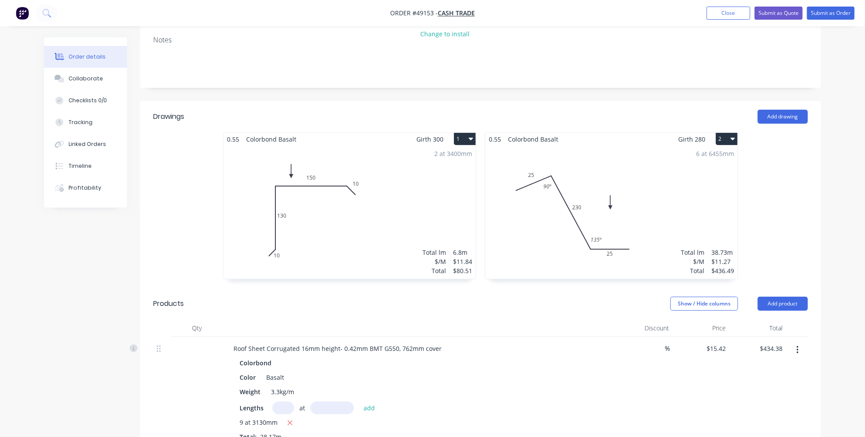
scroll to position [0, 0]
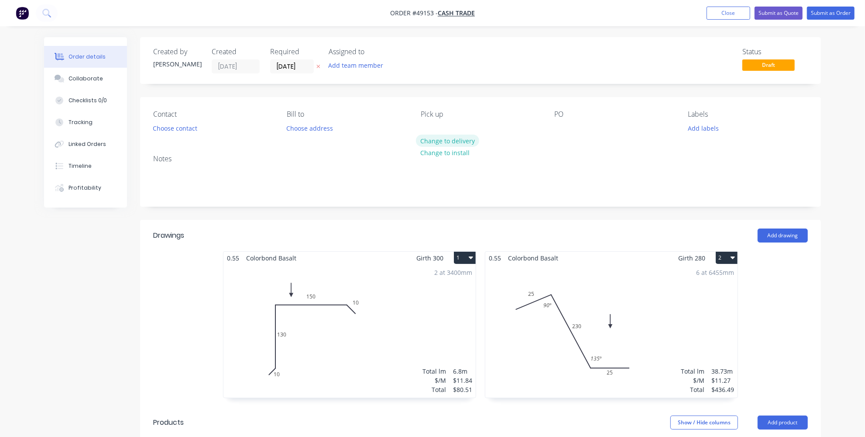
click at [459, 142] on button "Change to delivery" at bounding box center [448, 140] width 64 height 12
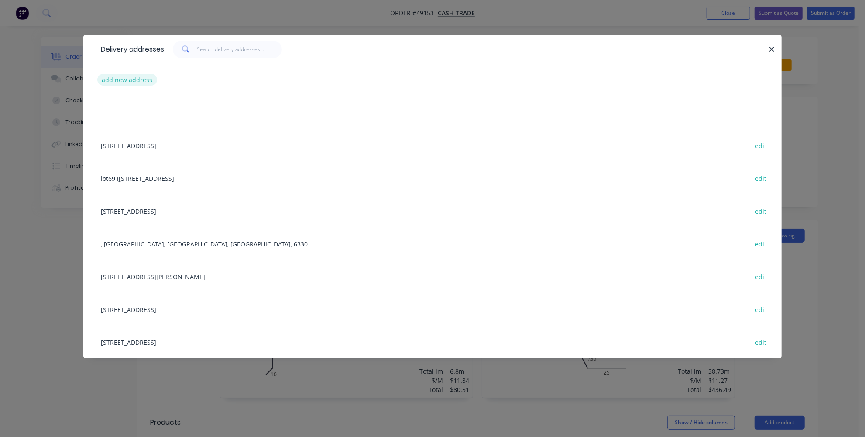
click at [130, 79] on button "add new address" at bounding box center [127, 80] width 60 height 12
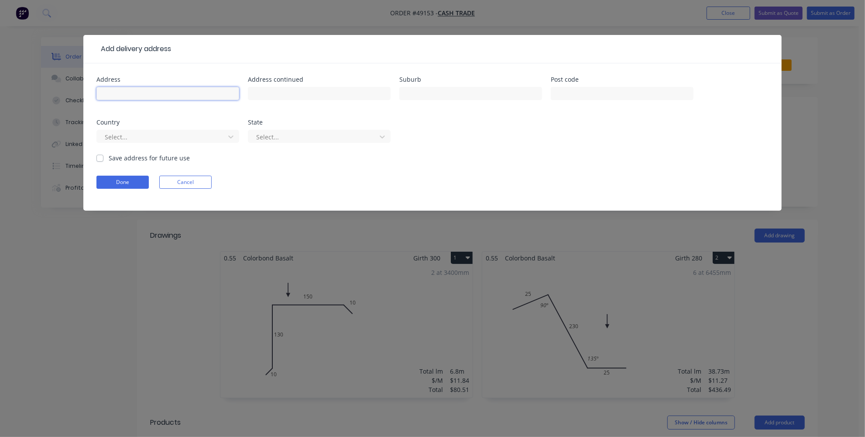
click at [144, 95] on input "text" at bounding box center [167, 93] width 143 height 13
type input "[STREET_ADDRESS][PERSON_NAME]"
click at [469, 90] on input "text" at bounding box center [470, 93] width 143 height 13
click at [564, 86] on div at bounding box center [622, 98] width 143 height 26
click at [568, 92] on input "text" at bounding box center [622, 93] width 143 height 13
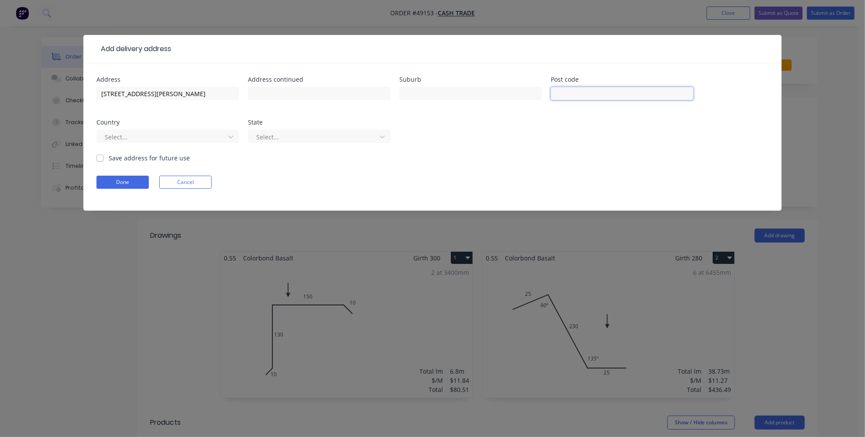
paste input "6125"
type input "6125"
drag, startPoint x: 480, startPoint y: 93, endPoint x: 511, endPoint y: 2, distance: 95.9
click at [480, 93] on input "text" at bounding box center [470, 93] width 143 height 13
paste input "Serpentine"
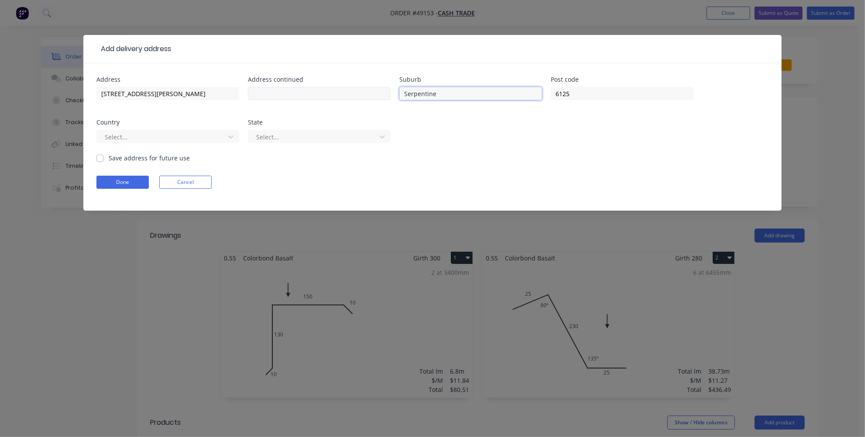
type input "Serpentine"
click at [337, 91] on input "text" at bounding box center [319, 93] width 143 height 13
drag, startPoint x: 162, startPoint y: 89, endPoint x: 54, endPoint y: 82, distance: 108.5
click at [60, 83] on div "Add delivery address Address [STREET_ADDRESS][PERSON_NAME] Address continued Su…" at bounding box center [432, 218] width 865 height 437
paste input "[PERSON_NAME] W"
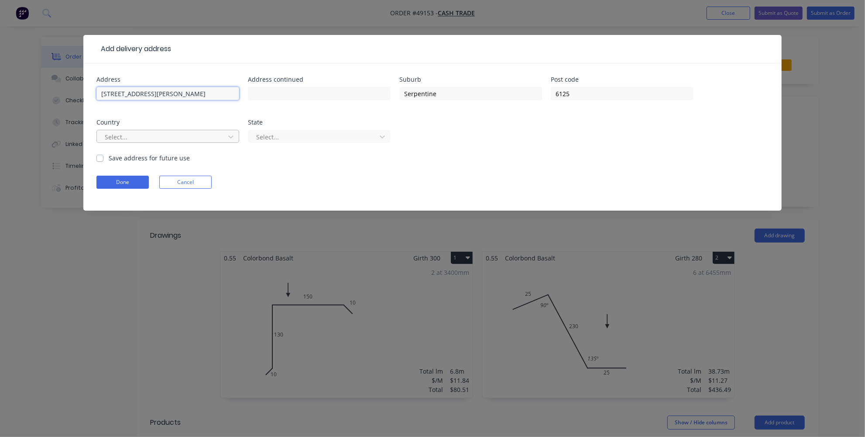
type input "[STREET_ADDRESS][PERSON_NAME]"
click at [129, 137] on div at bounding box center [162, 136] width 117 height 11
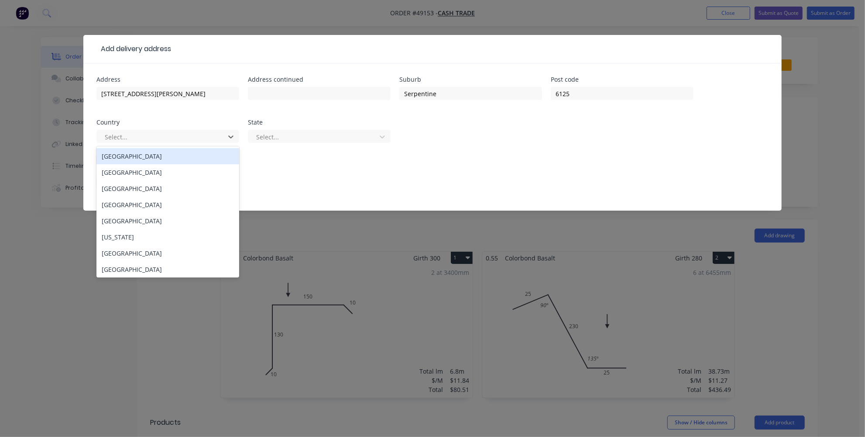
click at [142, 156] on div "[GEOGRAPHIC_DATA]" at bounding box center [167, 156] width 143 height 16
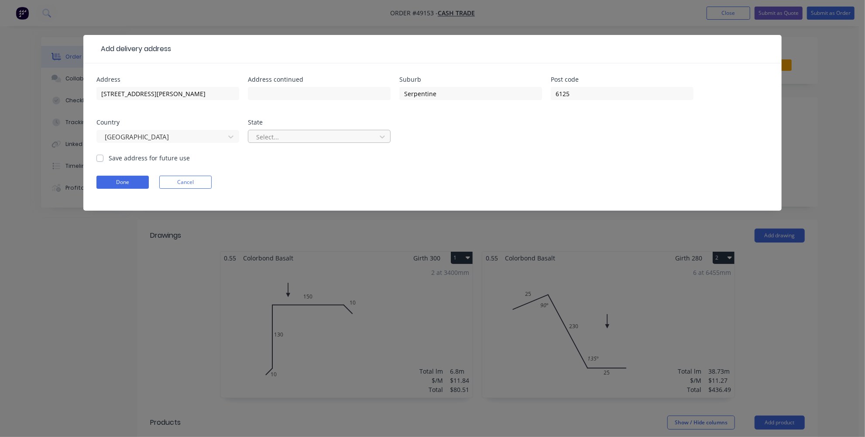
click at [260, 134] on div at bounding box center [313, 136] width 117 height 11
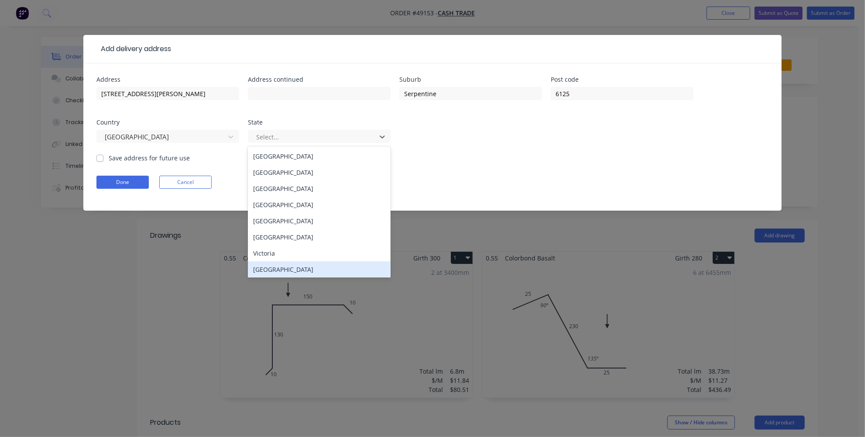
click at [279, 268] on div "[GEOGRAPHIC_DATA]" at bounding box center [319, 269] width 143 height 16
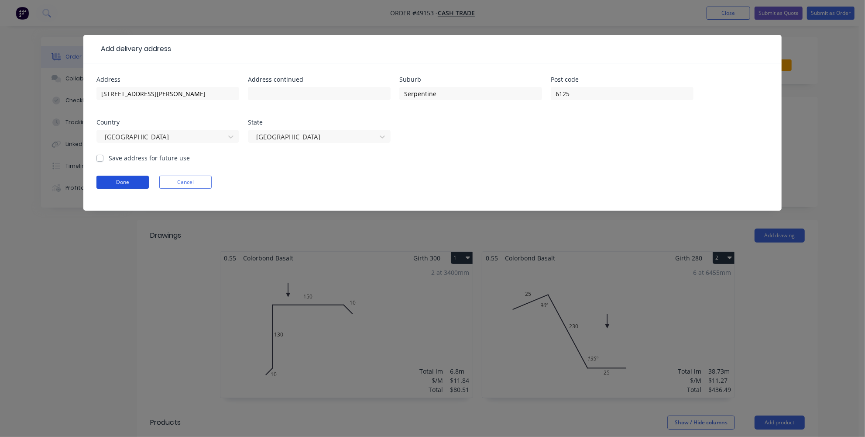
click at [104, 181] on button "Done" at bounding box center [122, 181] width 52 height 13
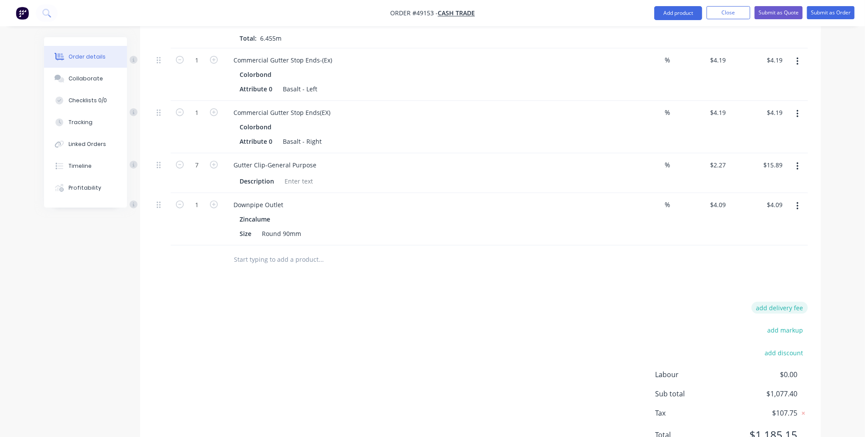
click at [775, 302] on button "add delivery fee" at bounding box center [780, 308] width 56 height 12
type input "65"
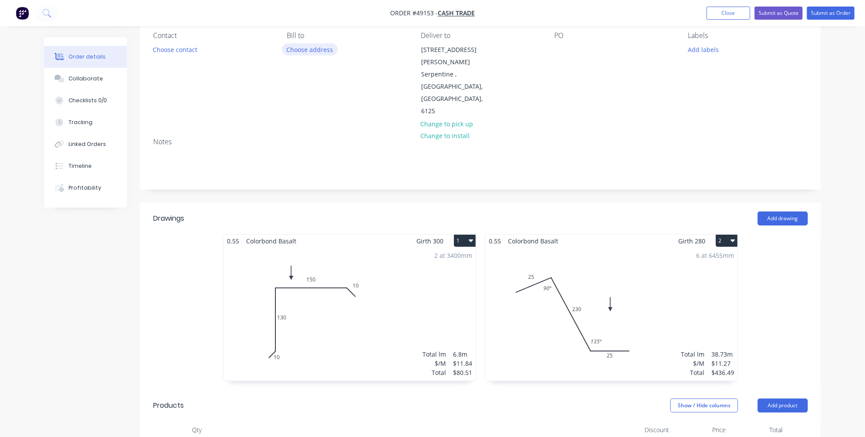
scroll to position [35, 0]
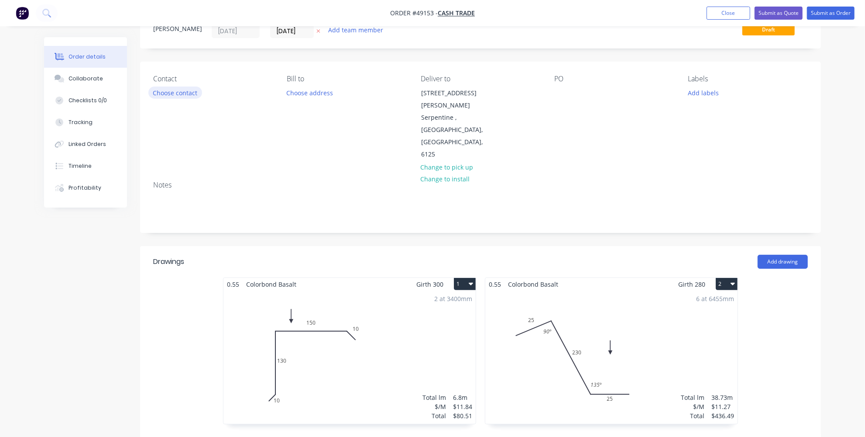
click at [188, 87] on button "Choose contact" at bounding box center [175, 92] width 54 height 12
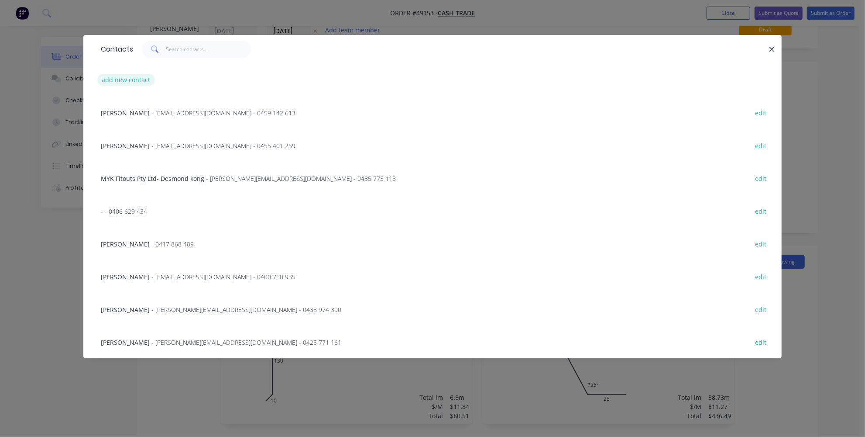
click at [120, 84] on button "add new contact" at bounding box center [126, 80] width 58 height 12
select select "AU"
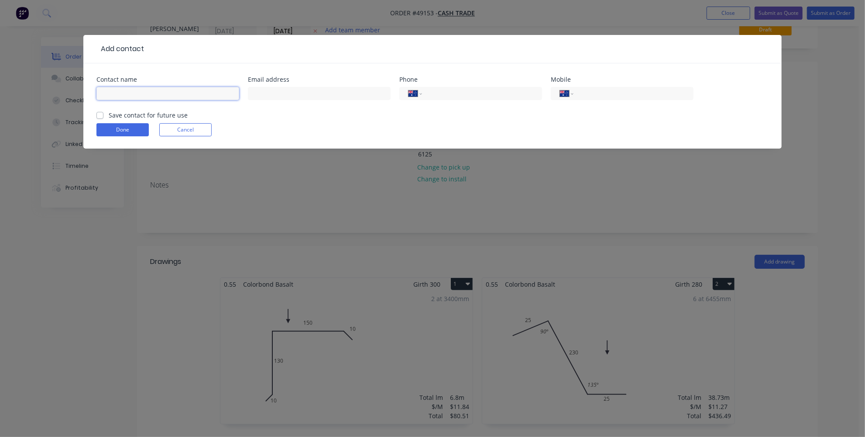
click at [131, 93] on input "text" at bounding box center [167, 93] width 143 height 13
type input "[PERSON_NAME]"
click at [440, 91] on input "tel" at bounding box center [480, 94] width 105 height 10
type input "0457 096 699"
click at [307, 110] on form "Contact name [PERSON_NAME] Email address Phone International [GEOGRAPHIC_DATA] …" at bounding box center [432, 112] width 672 height 72
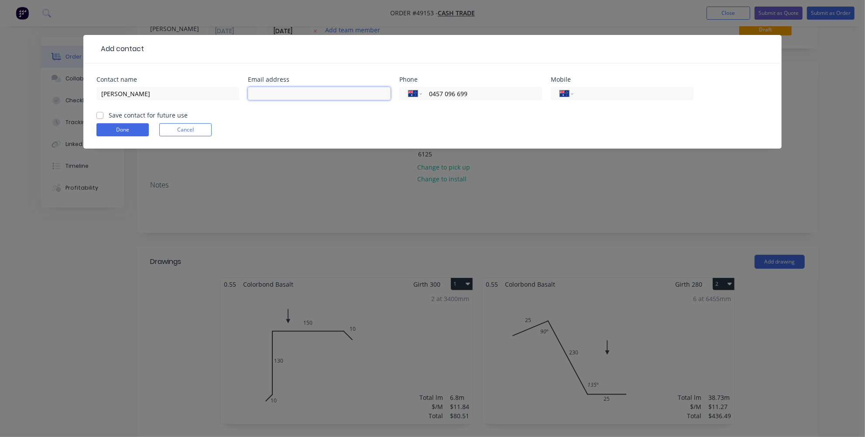
click at [300, 95] on input "text" at bounding box center [319, 93] width 143 height 13
type input "[PERSON_NAME][EMAIL_ADDRESS][DOMAIN_NAME]"
click at [282, 108] on div "[PERSON_NAME][EMAIL_ADDRESS][DOMAIN_NAME]" at bounding box center [319, 98] width 143 height 26
click at [132, 127] on button "Done" at bounding box center [122, 129] width 52 height 13
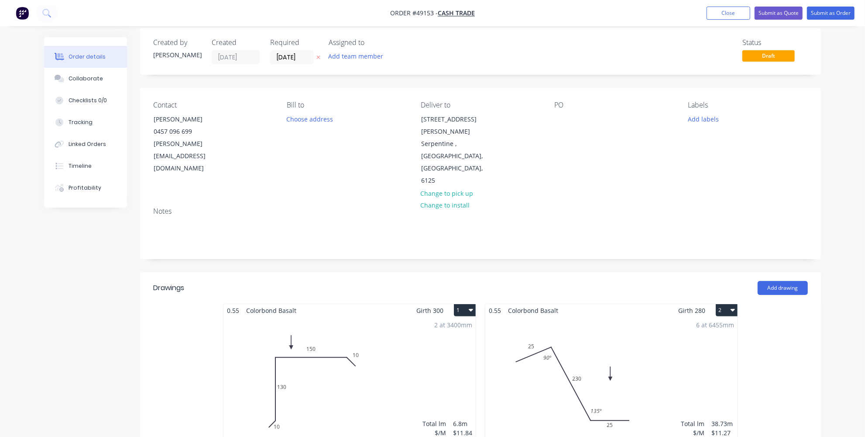
scroll to position [0, 0]
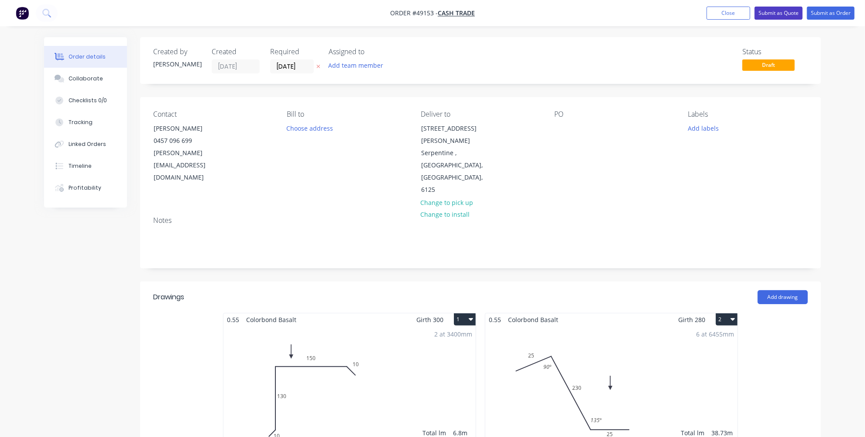
click at [769, 13] on button "Submit as Quote" at bounding box center [779, 13] width 48 height 13
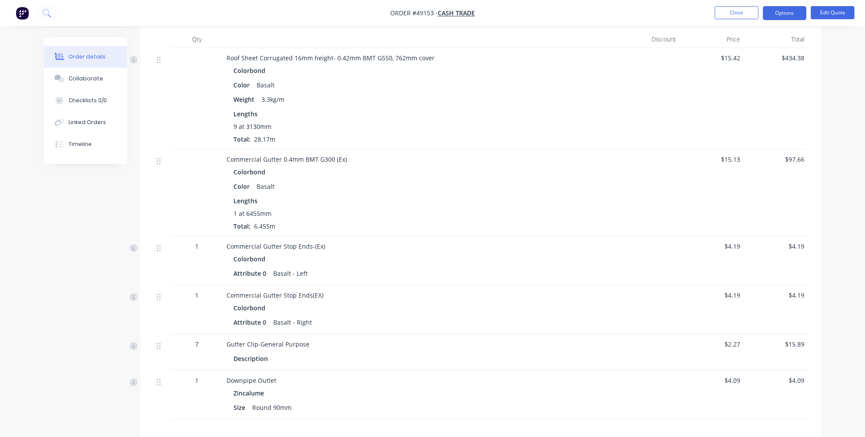
scroll to position [404, 0]
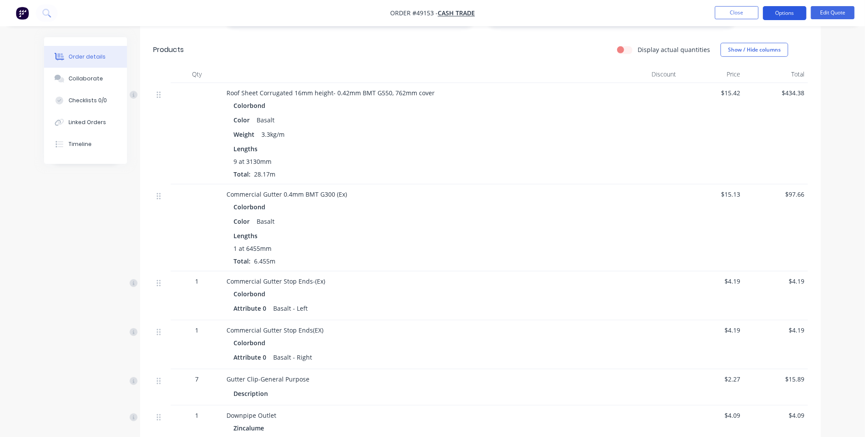
click at [795, 10] on button "Options" at bounding box center [785, 13] width 44 height 14
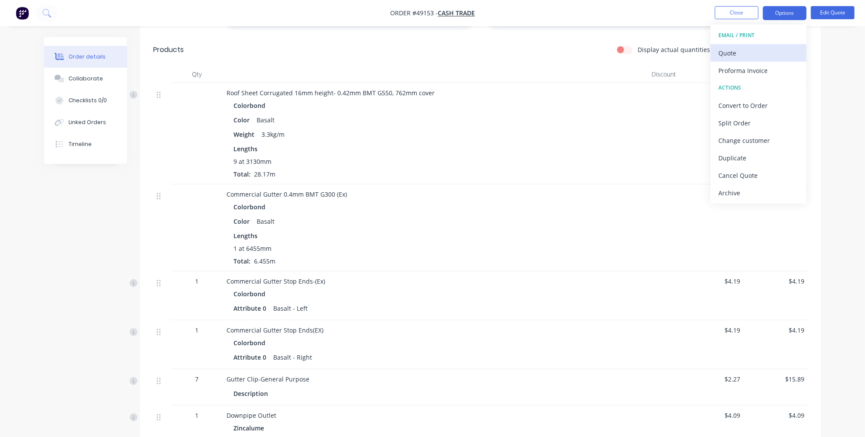
click at [735, 57] on div "Quote" at bounding box center [759, 53] width 80 height 13
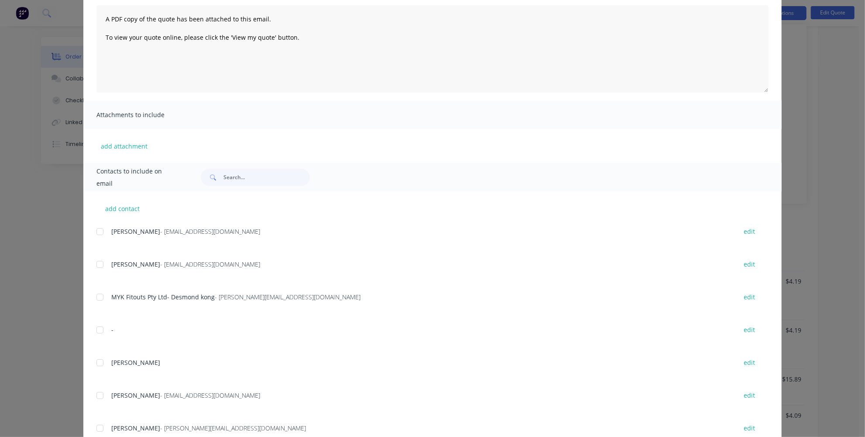
scroll to position [113, 0]
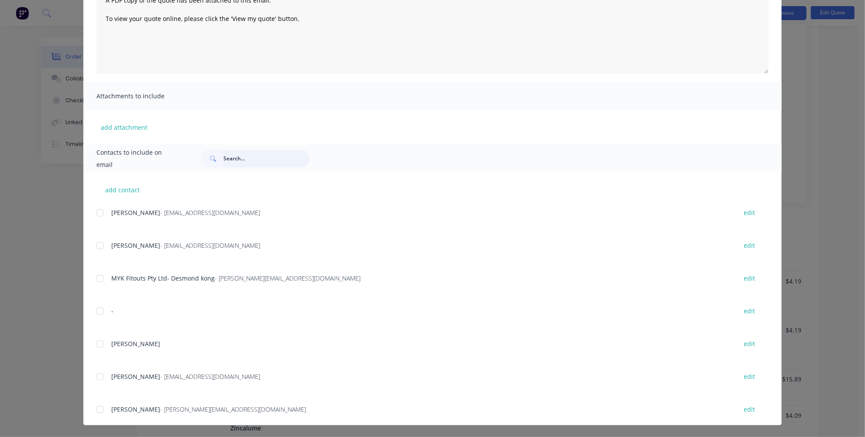
click at [254, 155] on input "text" at bounding box center [267, 158] width 86 height 17
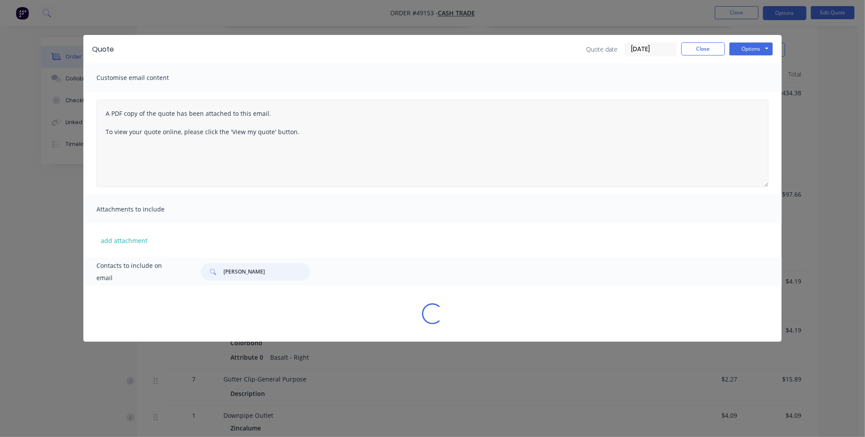
scroll to position [0, 0]
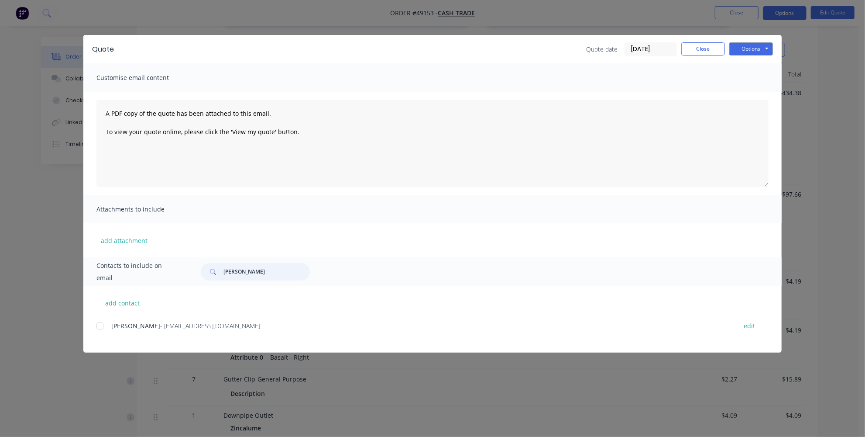
click at [243, 274] on input "[PERSON_NAME]" at bounding box center [267, 271] width 86 height 17
drag, startPoint x: 247, startPoint y: 272, endPoint x: 205, endPoint y: 269, distance: 41.6
click at [208, 270] on div "[PERSON_NAME]" at bounding box center [255, 271] width 109 height 17
type input "[PERSON_NAME]"
click at [75, 258] on div "Quote Quote date [DATE] Close Options Preview Print Email Customise email conte…" at bounding box center [432, 218] width 865 height 437
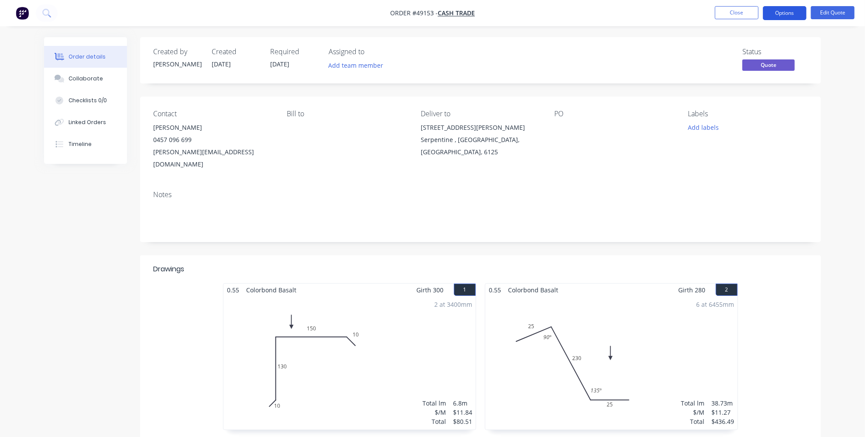
click at [791, 14] on button "Options" at bounding box center [785, 13] width 44 height 14
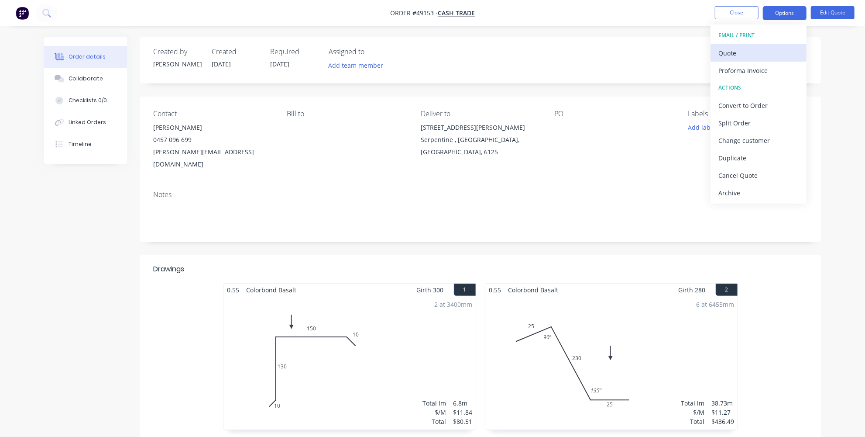
click at [760, 50] on div "Quote" at bounding box center [759, 53] width 80 height 13
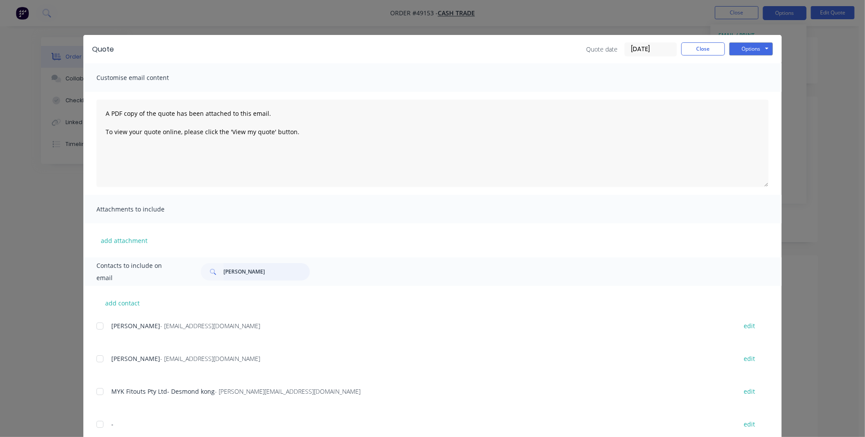
click at [242, 272] on input "[PERSON_NAME]" at bounding box center [267, 271] width 86 height 17
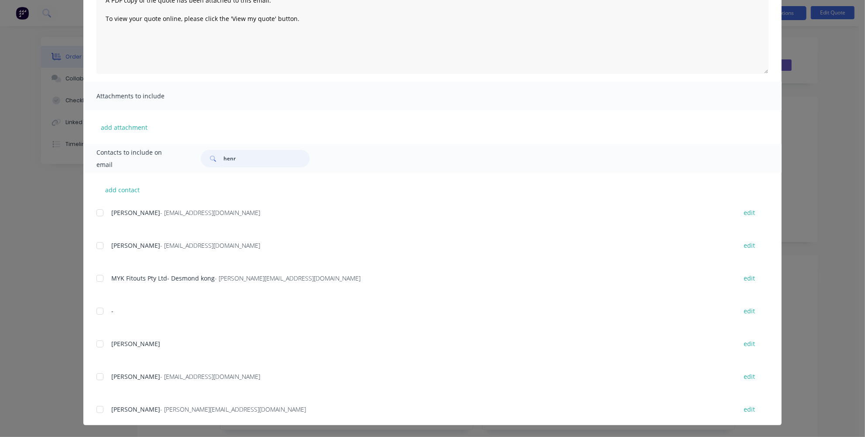
type input "[PERSON_NAME]"
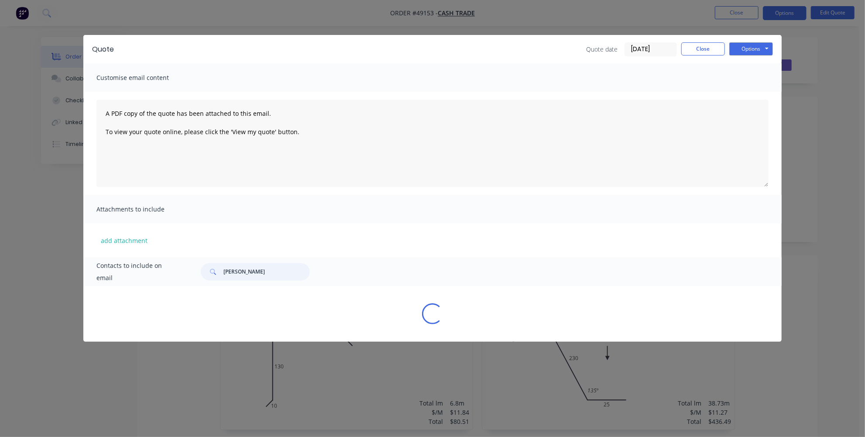
scroll to position [0, 0]
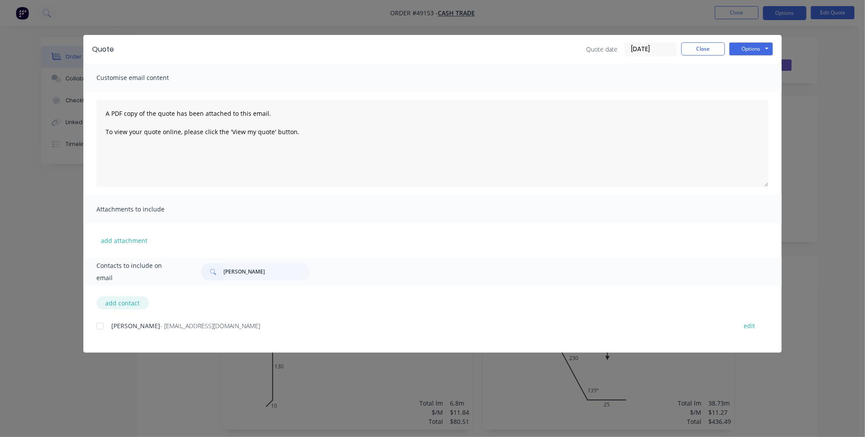
click at [136, 306] on button "add contact" at bounding box center [122, 302] width 52 height 13
select select "AU"
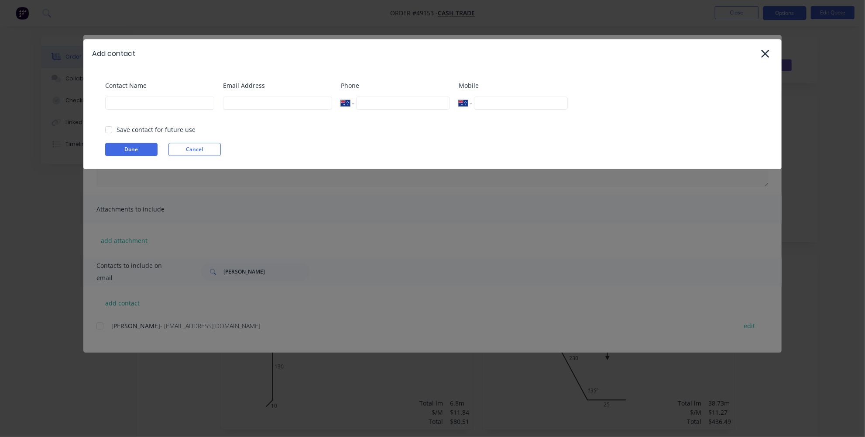
click at [105, 128] on div at bounding box center [108, 129] width 17 height 17
click at [137, 96] on input at bounding box center [159, 102] width 109 height 13
type input "hen"
click at [196, 151] on button "Cancel" at bounding box center [195, 149] width 52 height 13
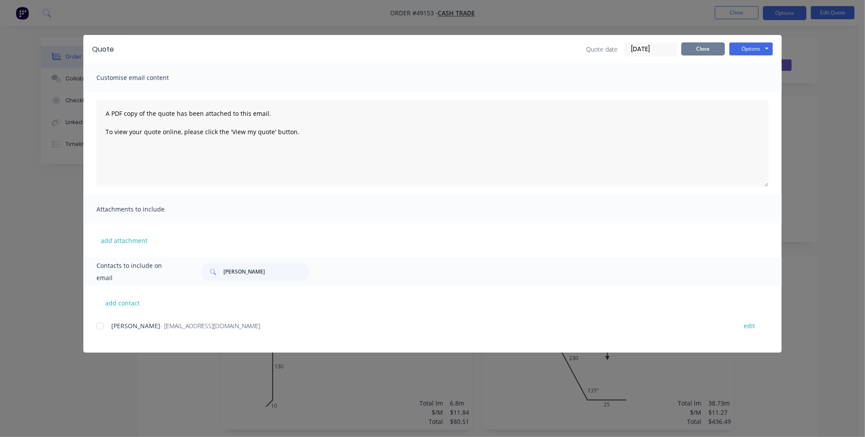
click at [702, 49] on button "Close" at bounding box center [703, 48] width 44 height 13
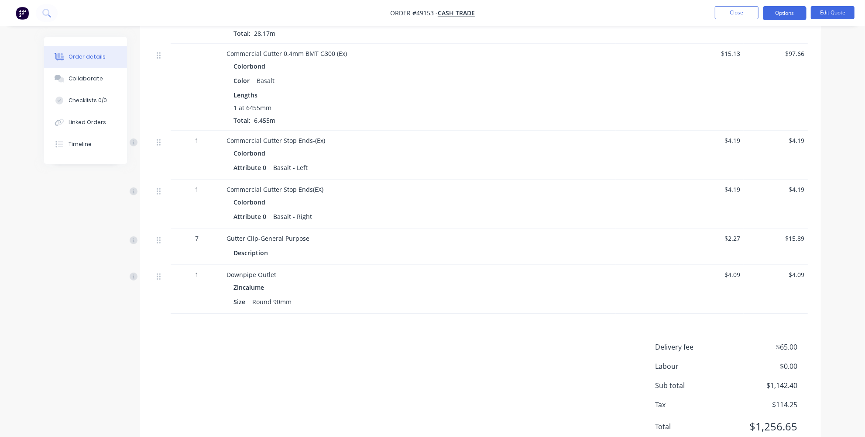
scroll to position [563, 0]
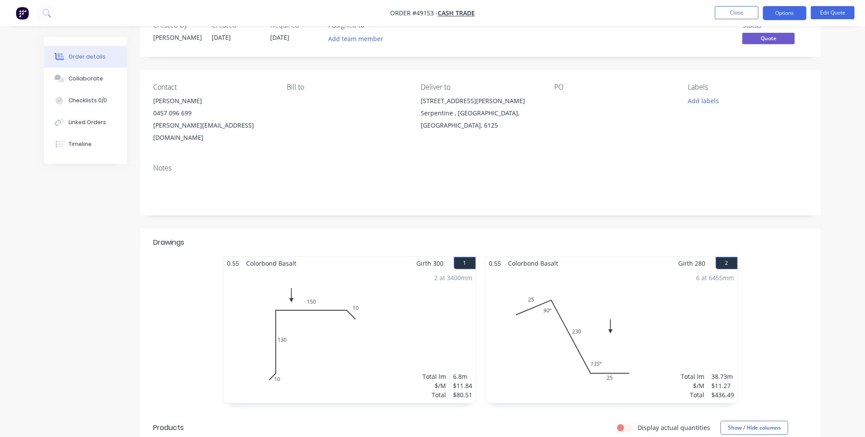
scroll to position [0, 0]
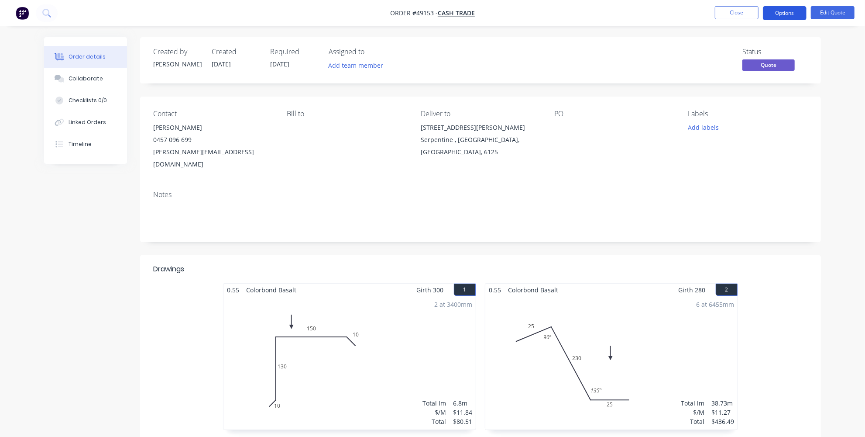
click at [786, 18] on button "Options" at bounding box center [785, 13] width 44 height 14
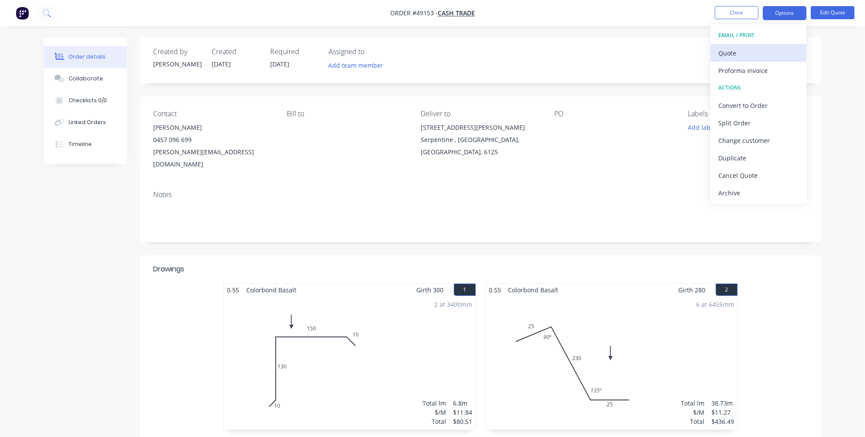
click at [738, 51] on div "Quote" at bounding box center [759, 53] width 80 height 13
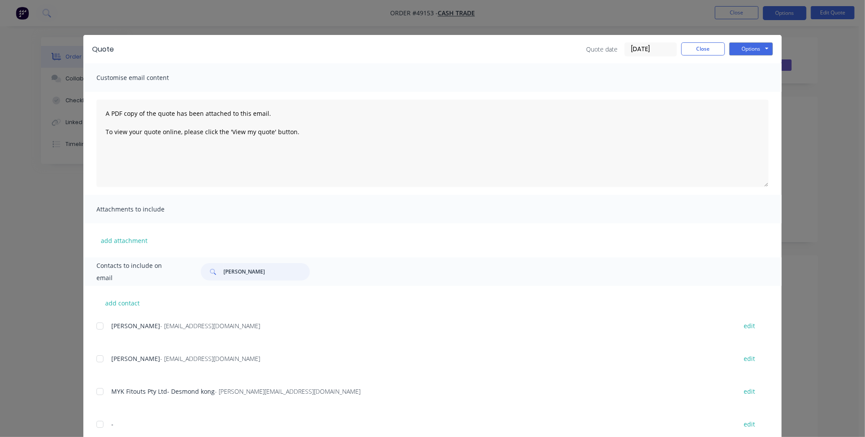
drag, startPoint x: 251, startPoint y: 275, endPoint x: 189, endPoint y: 274, distance: 62.4
click at [192, 274] on div "[PERSON_NAME]" at bounding box center [480, 271] width 577 height 17
type input "[PERSON_NAME]"
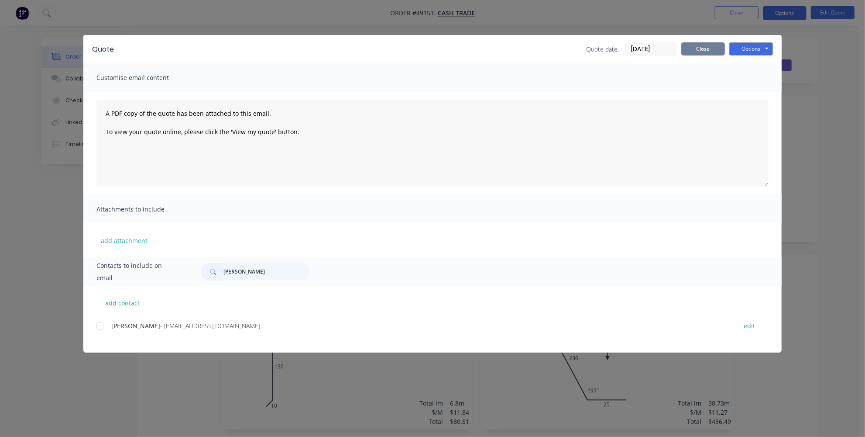
click at [692, 51] on button "Close" at bounding box center [703, 48] width 44 height 13
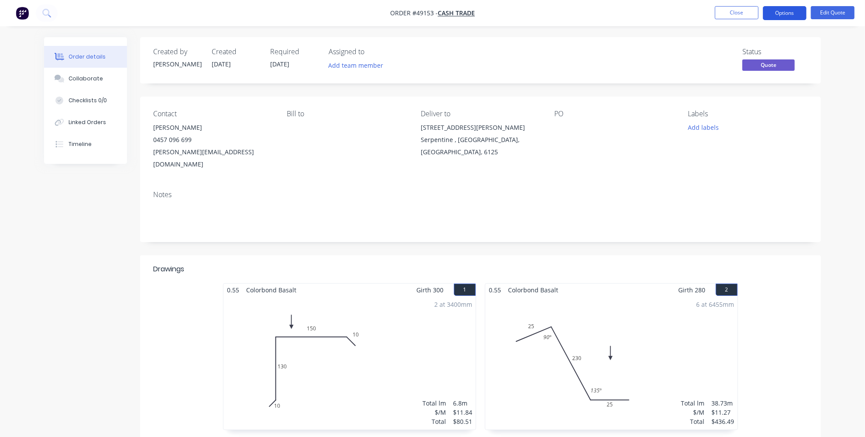
click at [781, 17] on button "Options" at bounding box center [785, 13] width 44 height 14
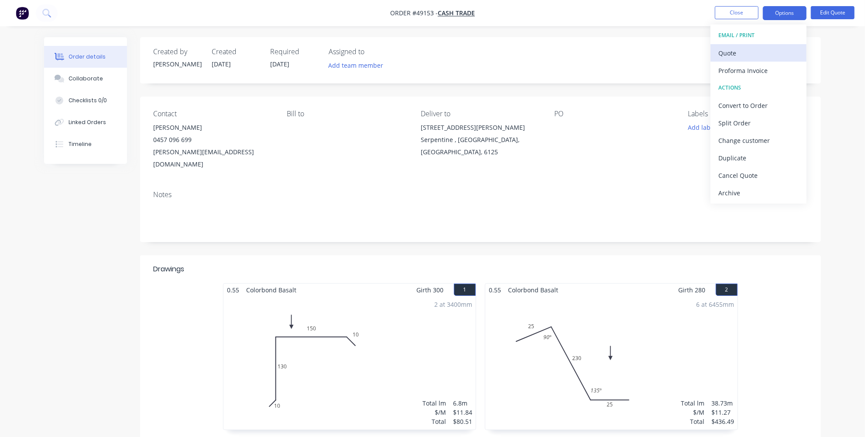
click at [747, 49] on div "Quote" at bounding box center [759, 53] width 80 height 13
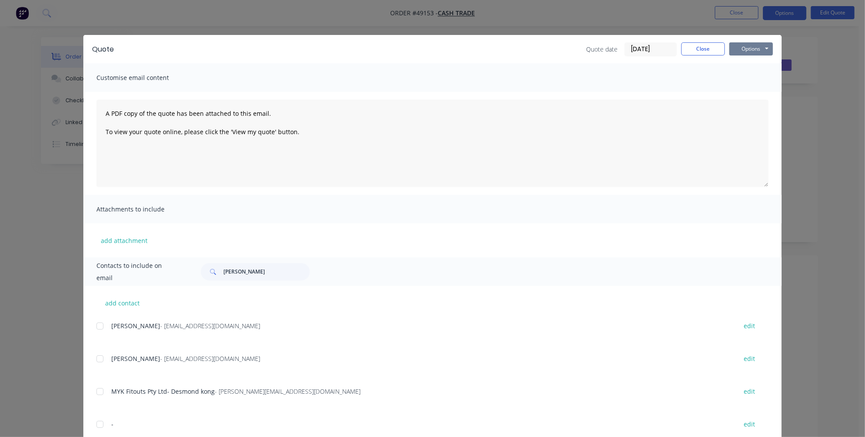
click at [751, 46] on button "Options" at bounding box center [751, 48] width 44 height 13
click at [749, 81] on button "Print" at bounding box center [757, 79] width 56 height 14
click at [684, 48] on button "Close" at bounding box center [703, 48] width 44 height 13
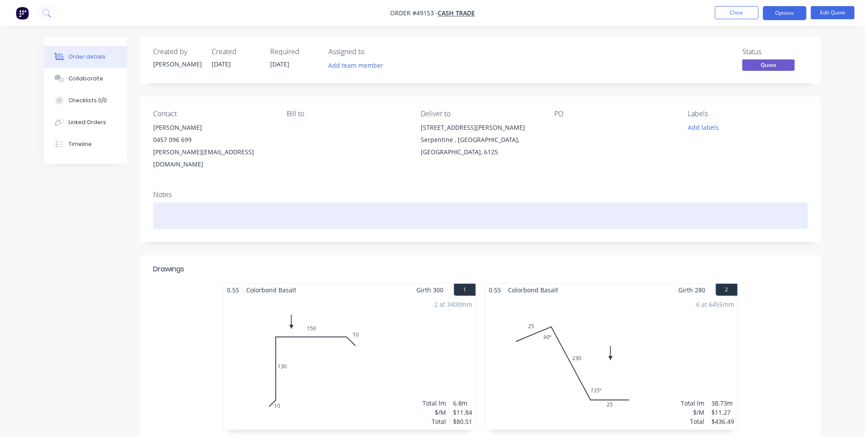
click at [184, 202] on div at bounding box center [480, 215] width 655 height 27
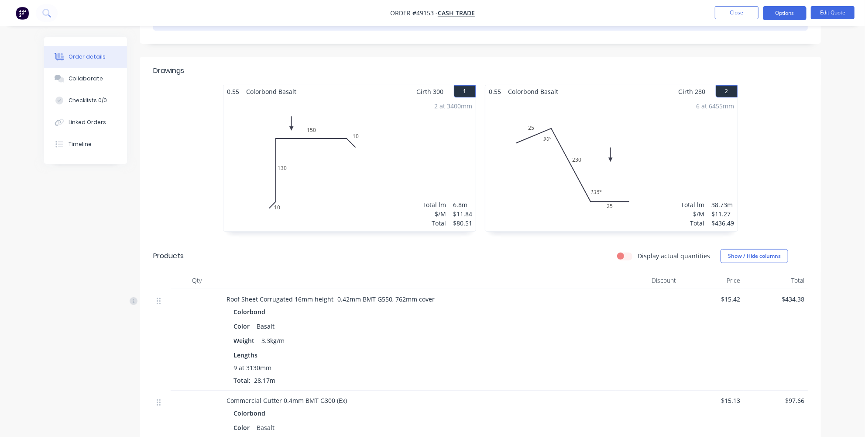
scroll to position [119, 0]
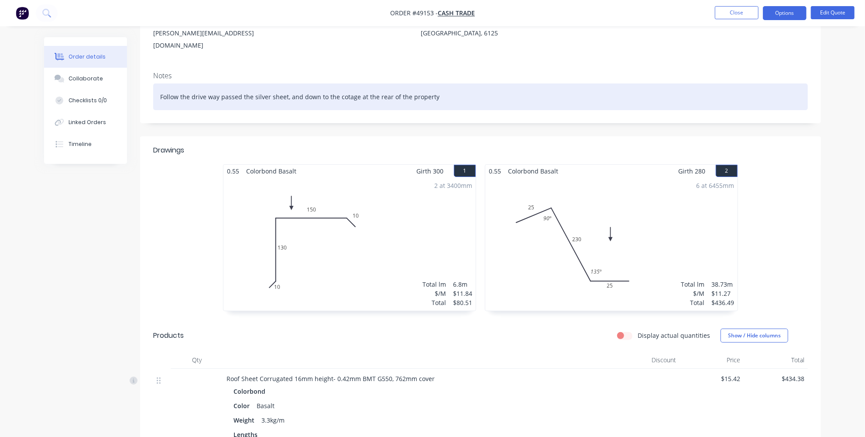
click at [356, 83] on div "Follow the drive way passed the silver sheet, and down to the cotage at the rea…" at bounding box center [480, 96] width 655 height 27
click at [346, 84] on div "Follow the drive way passed the silver sheet, and down to the cotage at the rea…" at bounding box center [480, 96] width 655 height 27
click at [347, 86] on div "Follow the drive way passed the silver sheet, and down to the cottage at the re…" at bounding box center [480, 96] width 655 height 27
click at [439, 83] on div "Follow the drive way passed the silver sheet, and down to the cottage at the re…" at bounding box center [480, 96] width 655 height 27
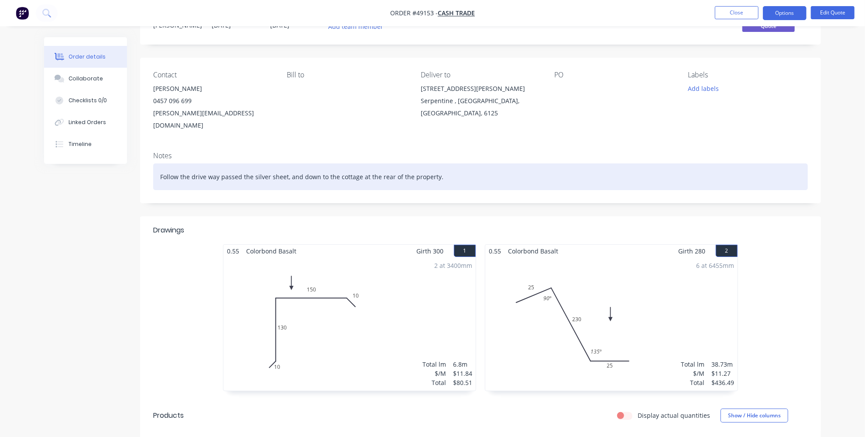
scroll to position [0, 0]
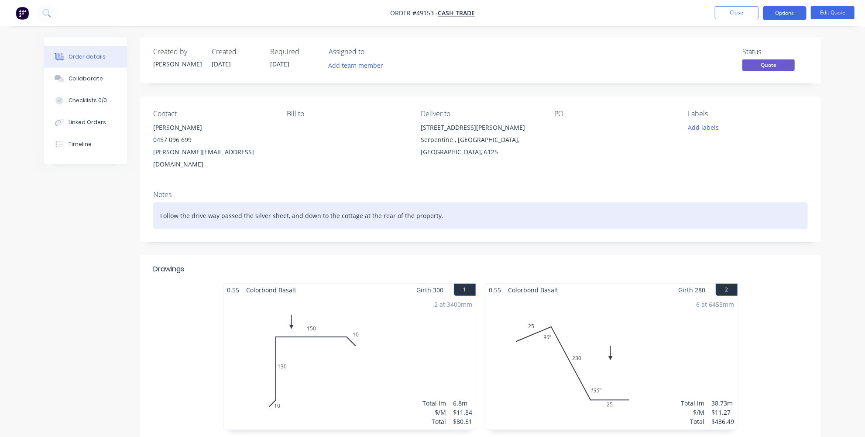
click at [161, 202] on div "Follow the drive way passed the silver sheet, and down to the cottage at the re…" at bounding box center [480, 215] width 655 height 27
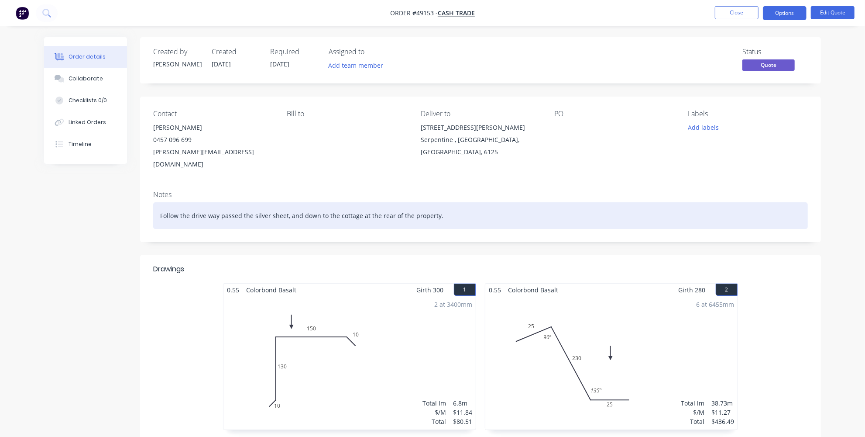
click at [445, 206] on div "Follow the drive way passed the silver sheet, and down to the cottage at the re…" at bounding box center [480, 215] width 655 height 27
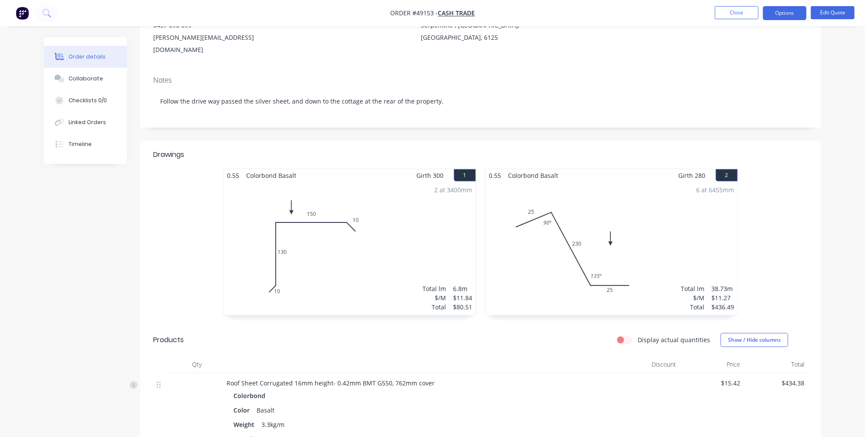
scroll to position [119, 0]
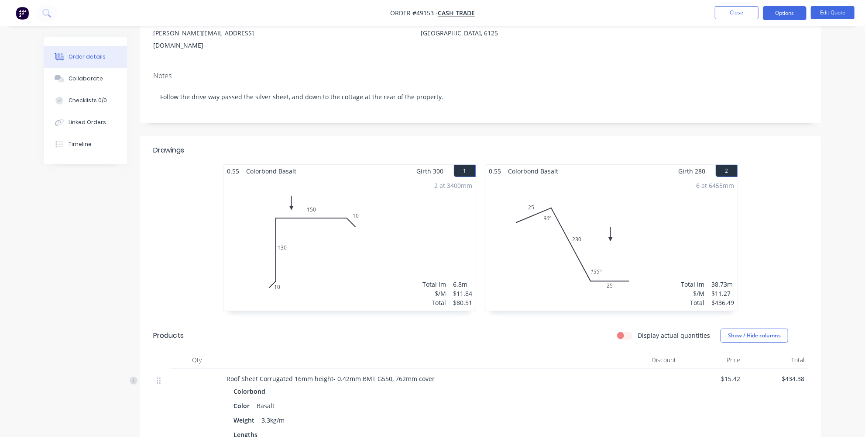
click at [563, 215] on div "6 at 6455mm Total lm $/M Total 38.73m $11.27 $436.49" at bounding box center [611, 243] width 252 height 133
click at [835, 12] on button "Edit Quote" at bounding box center [833, 12] width 44 height 13
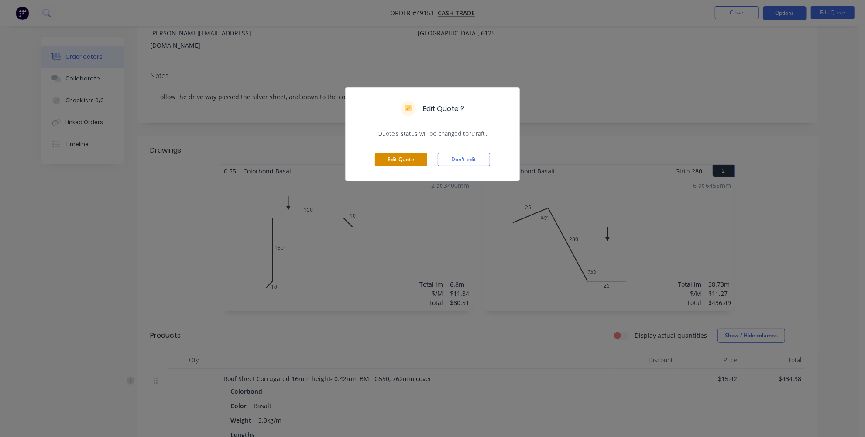
click at [409, 160] on button "Edit Quote" at bounding box center [401, 159] width 52 height 13
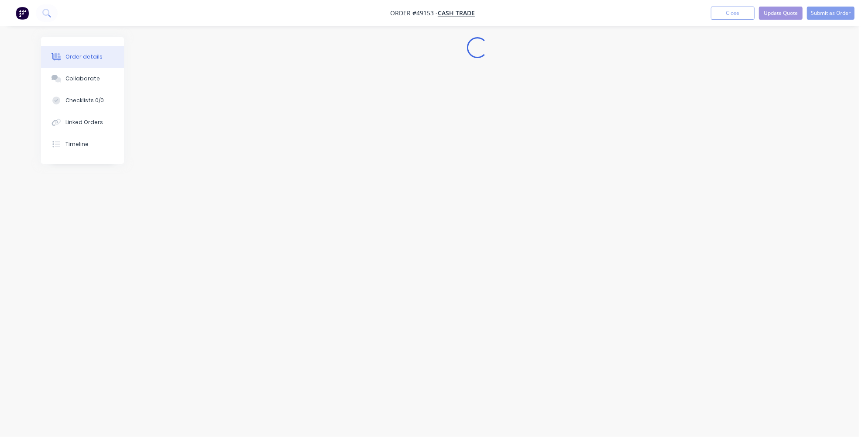
scroll to position [0, 0]
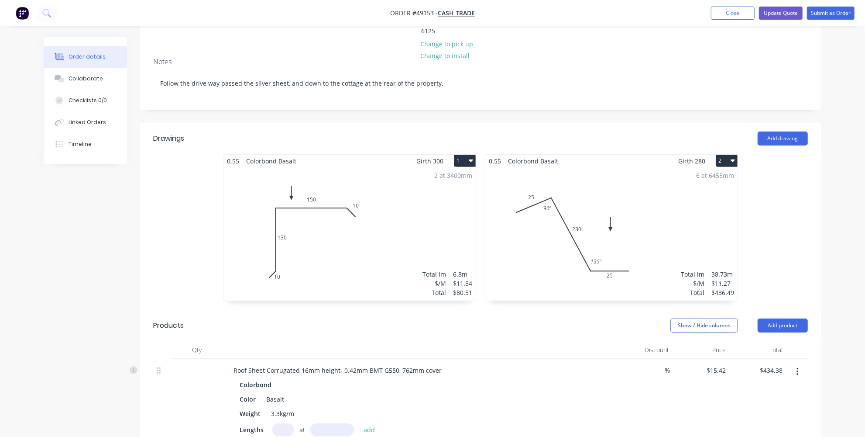
click at [637, 187] on div "6 at 6455mm Total lm $/M Total 38.73m $11.27 $436.49" at bounding box center [611, 233] width 252 height 133
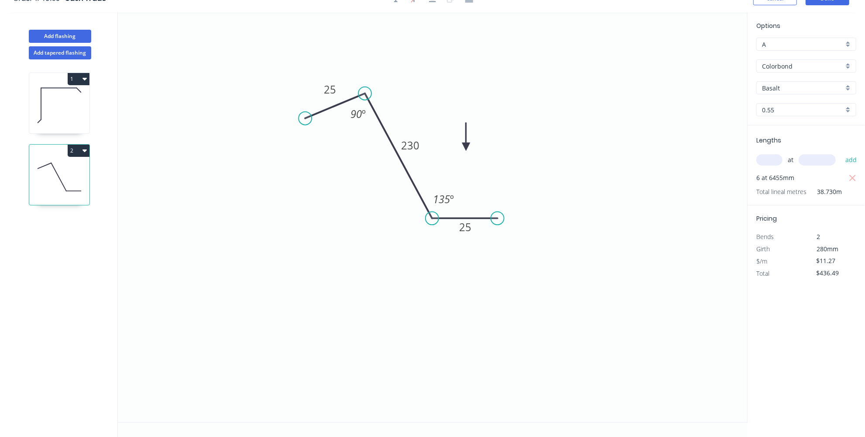
click at [768, 158] on input "text" at bounding box center [770, 159] width 26 height 11
type input "1"
click at [818, 160] on input "text" at bounding box center [817, 159] width 37 height 11
type input "6455"
click at [850, 160] on button "add" at bounding box center [851, 159] width 21 height 15
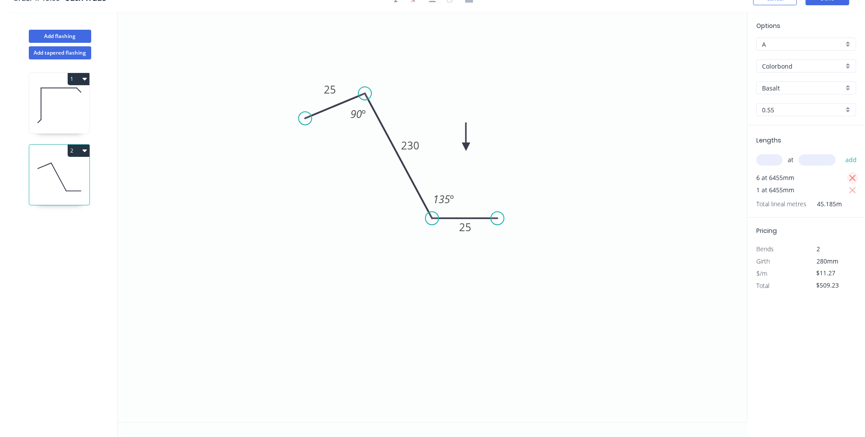
click at [848, 175] on button "button" at bounding box center [852, 178] width 11 height 12
type input "$72.75"
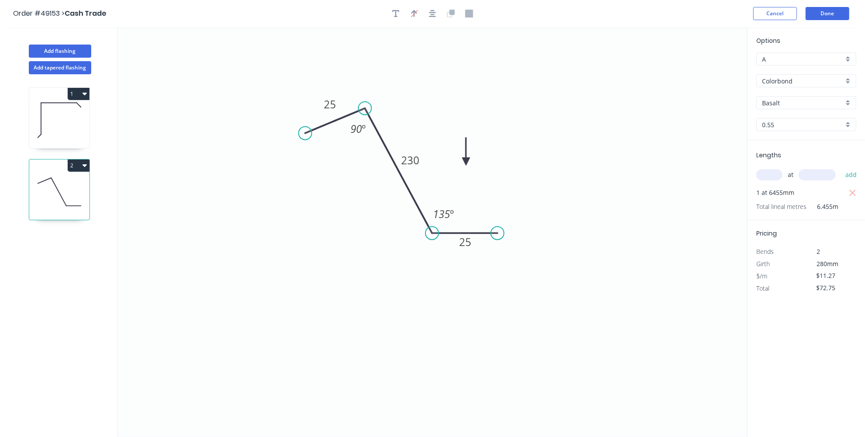
scroll to position [0, 0]
click at [834, 14] on button "Done" at bounding box center [828, 13] width 44 height 13
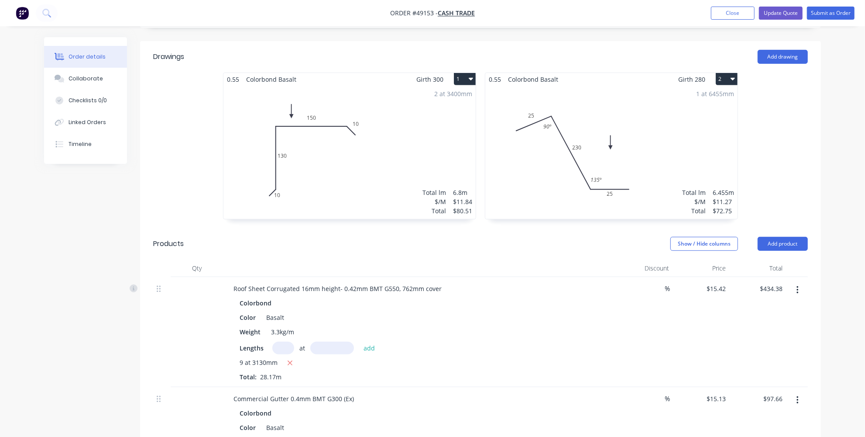
scroll to position [198, 0]
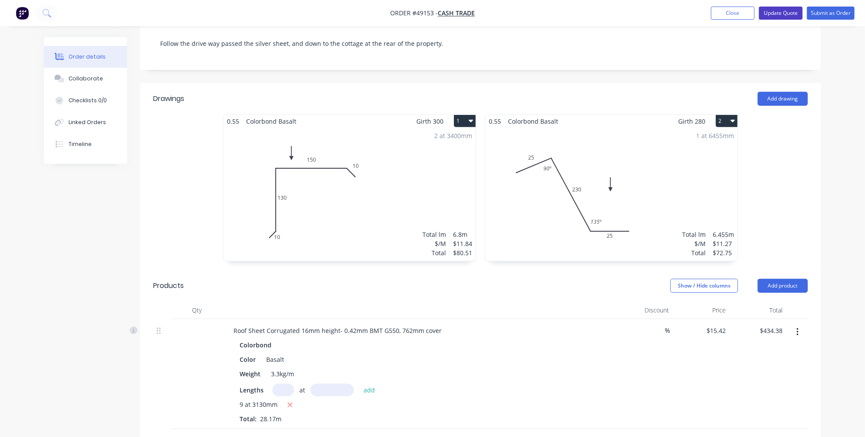
click at [779, 7] on button "Update Quote" at bounding box center [781, 13] width 44 height 13
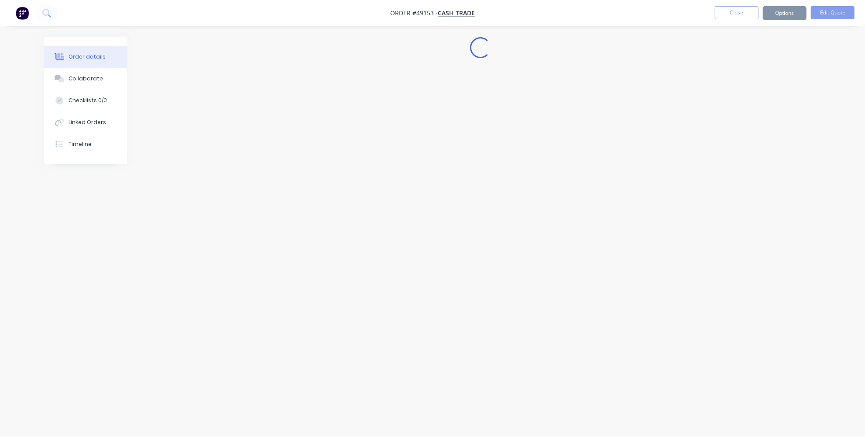
scroll to position [0, 0]
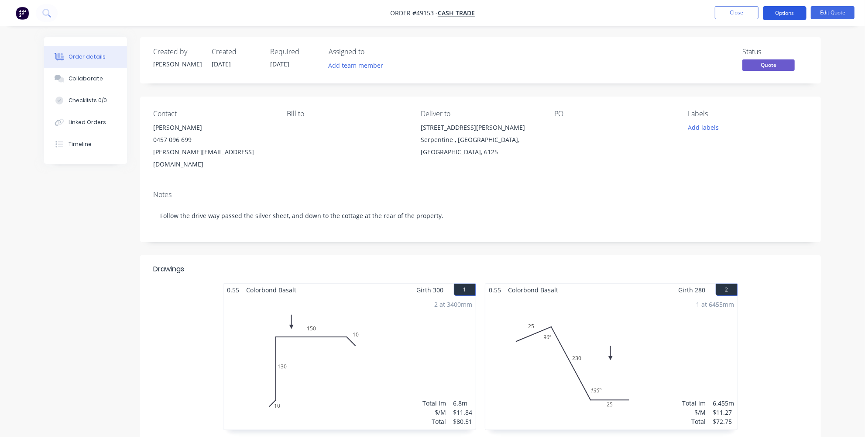
click at [781, 14] on button "Options" at bounding box center [785, 13] width 44 height 14
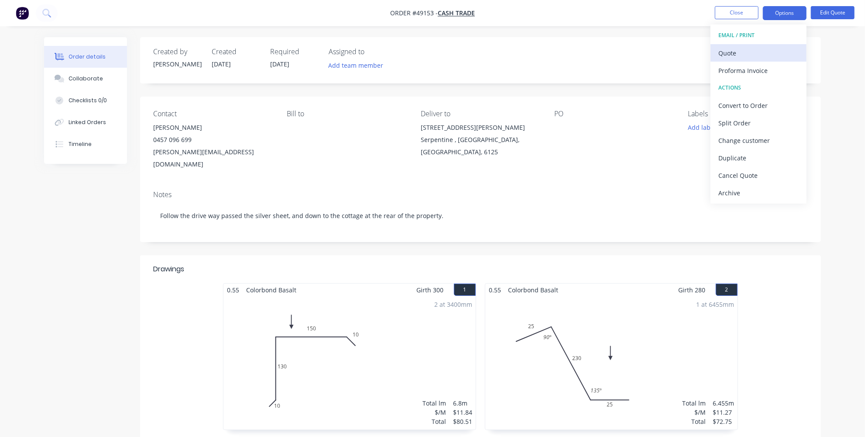
click at [731, 52] on div "Quote" at bounding box center [759, 53] width 80 height 13
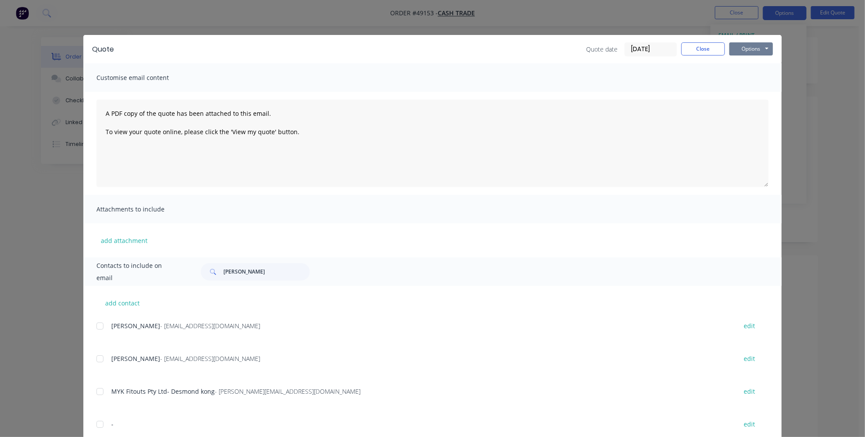
click at [751, 50] on button "Options" at bounding box center [751, 48] width 44 height 13
click at [741, 79] on button "Print" at bounding box center [757, 79] width 56 height 14
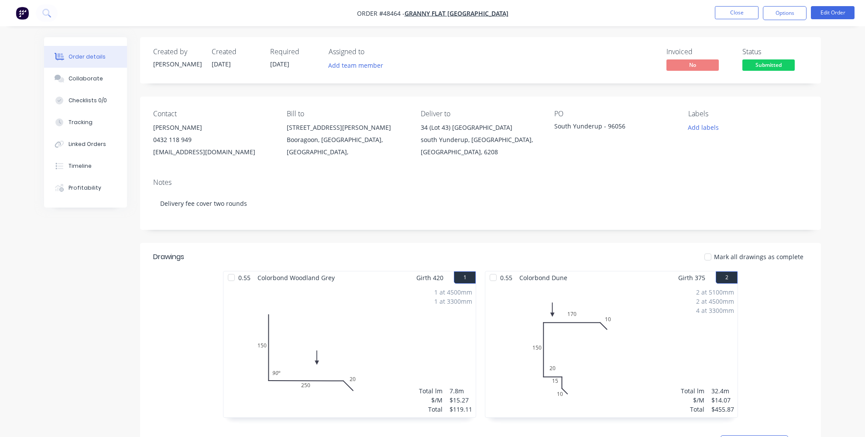
scroll to position [79, 0]
